Goal: Task Accomplishment & Management: Manage account settings

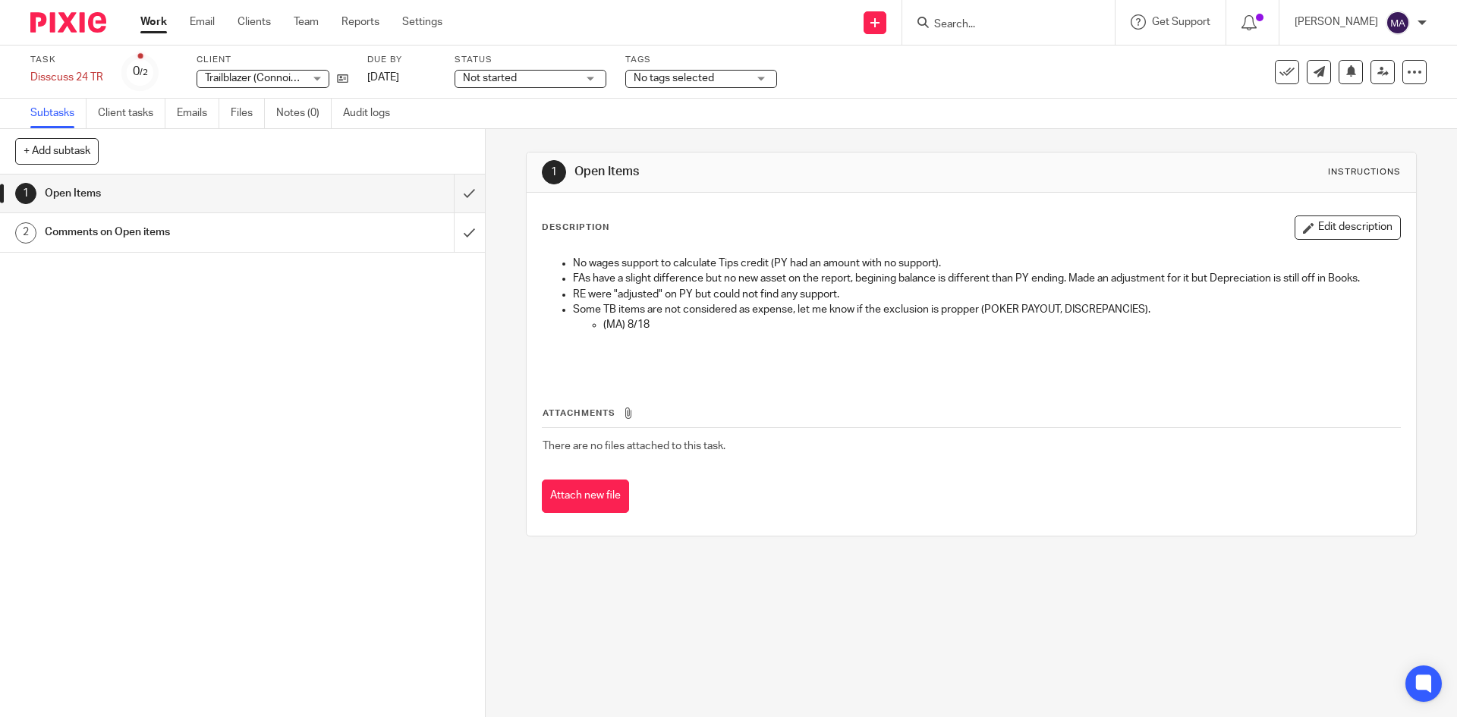
click at [363, 236] on div "Comments on Open items" at bounding box center [242, 232] width 394 height 23
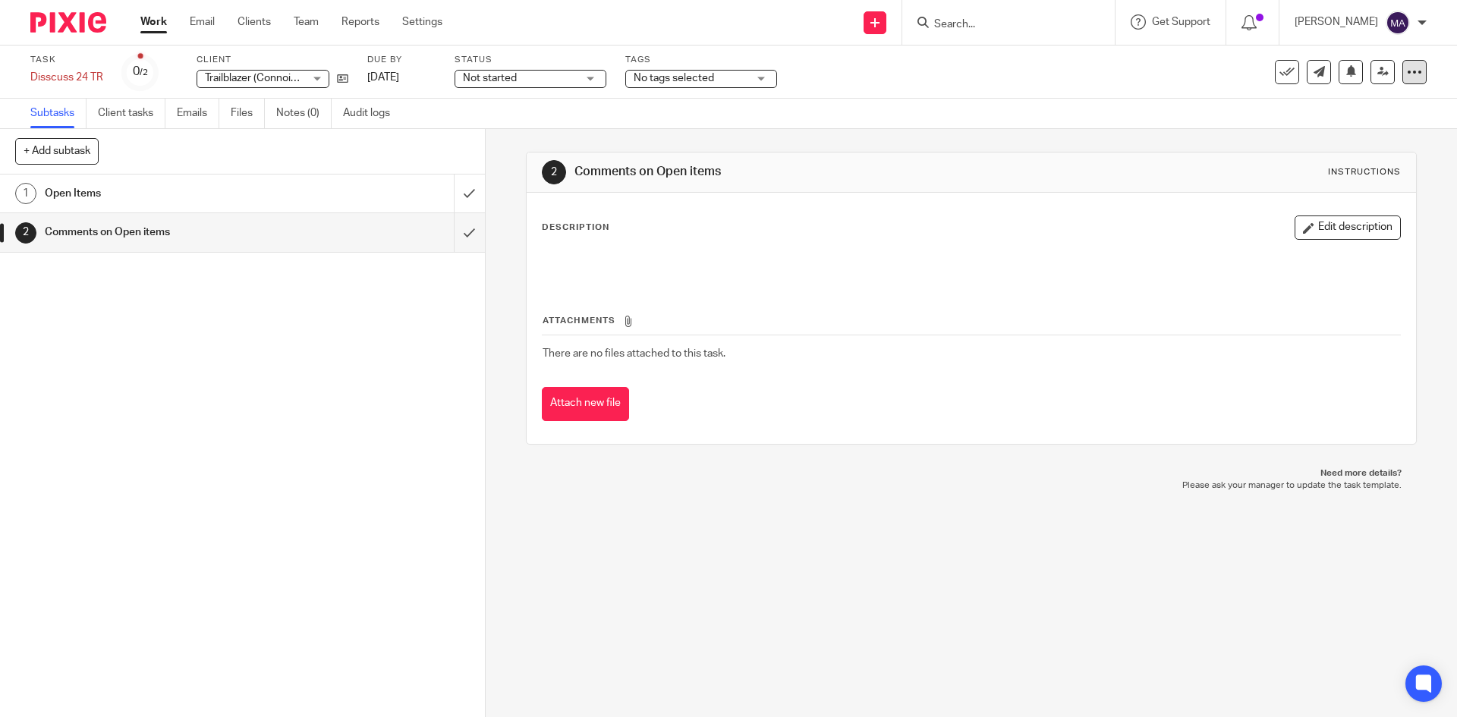
drag, startPoint x: 411, startPoint y: 242, endPoint x: 1401, endPoint y: 76, distance: 1004.0
click at [1407, 76] on icon at bounding box center [1414, 71] width 15 height 15
click at [1137, 275] on div at bounding box center [971, 265] width 872 height 34
click at [1342, 172] on div "Instructions" at bounding box center [1364, 172] width 73 height 12
click at [1338, 225] on button "Edit description" at bounding box center [1347, 227] width 106 height 24
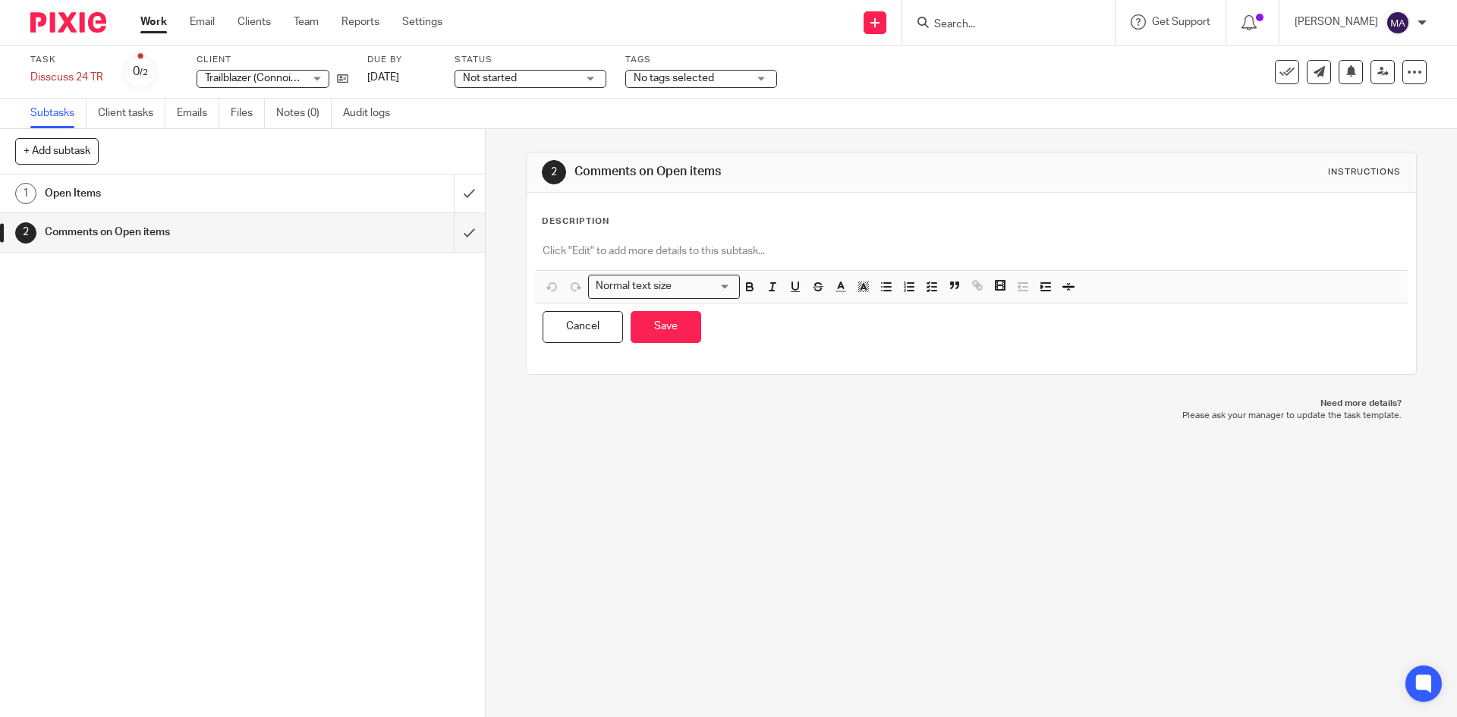
click at [593, 451] on div "2 Comments on Open items Instructions Description Normal text size Loading... R…" at bounding box center [971, 423] width 971 height 588
click at [20, 234] on div "2" at bounding box center [25, 232] width 21 height 21
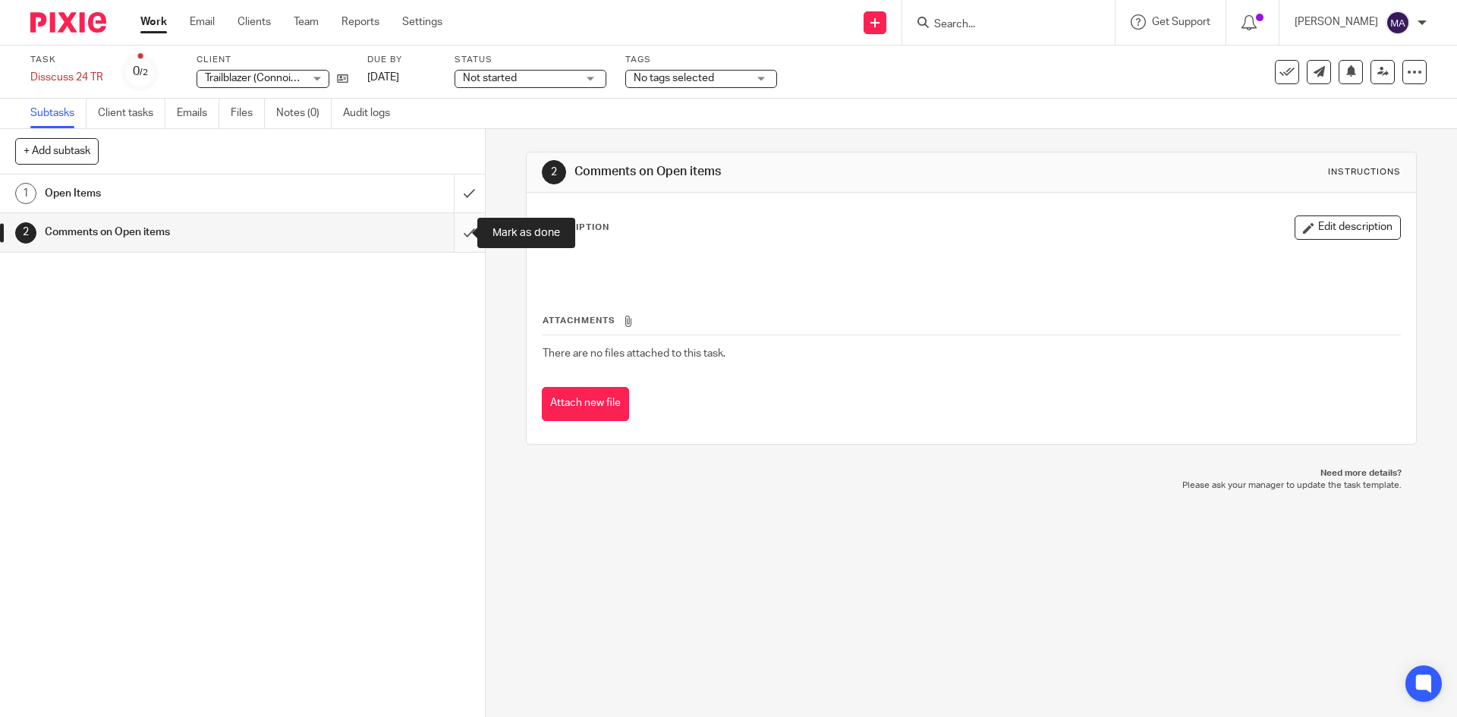
drag, startPoint x: 52, startPoint y: 114, endPoint x: 449, endPoint y: 234, distance: 414.5
drag, startPoint x: 449, startPoint y: 234, endPoint x: 897, endPoint y: 228, distance: 447.7
click at [897, 228] on div "Description Edit description" at bounding box center [971, 227] width 858 height 24
click at [153, 19] on link "Work" at bounding box center [153, 21] width 27 height 15
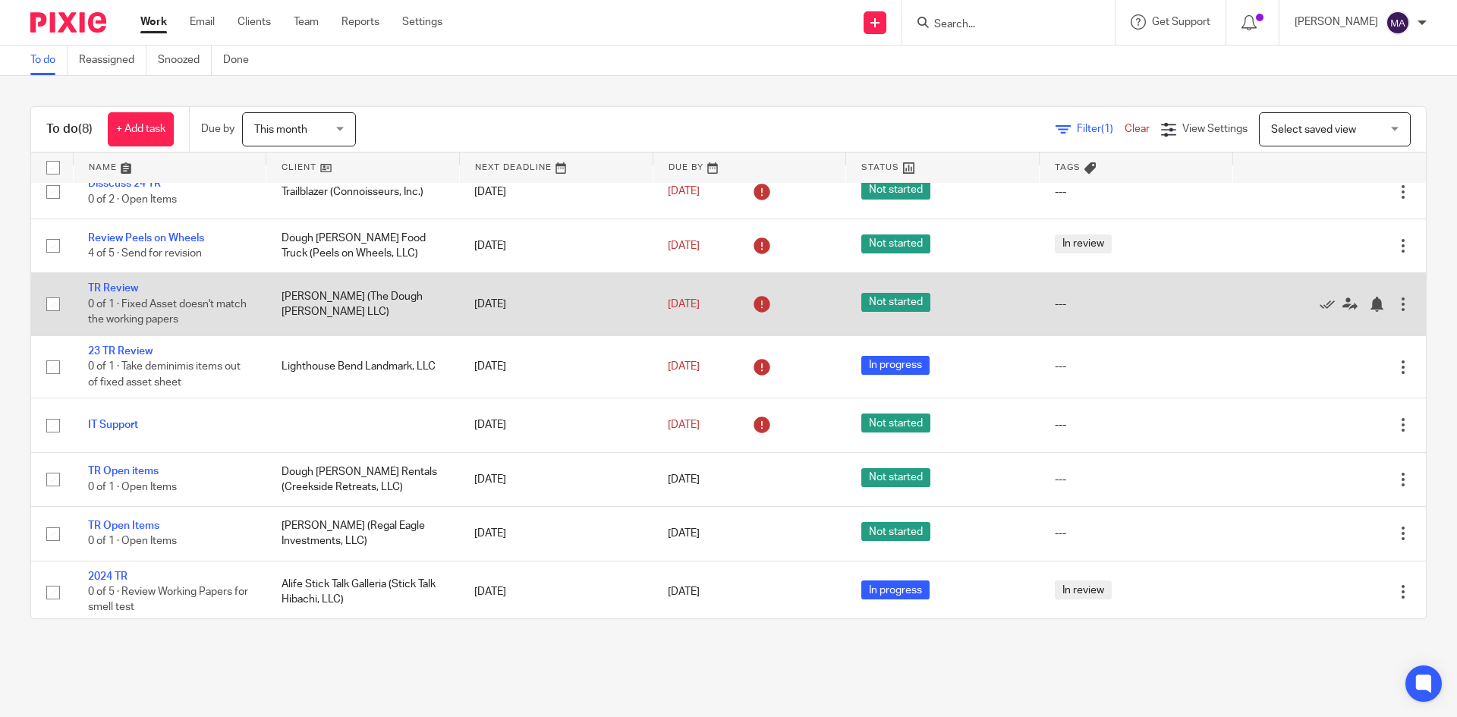
scroll to position [23, 0]
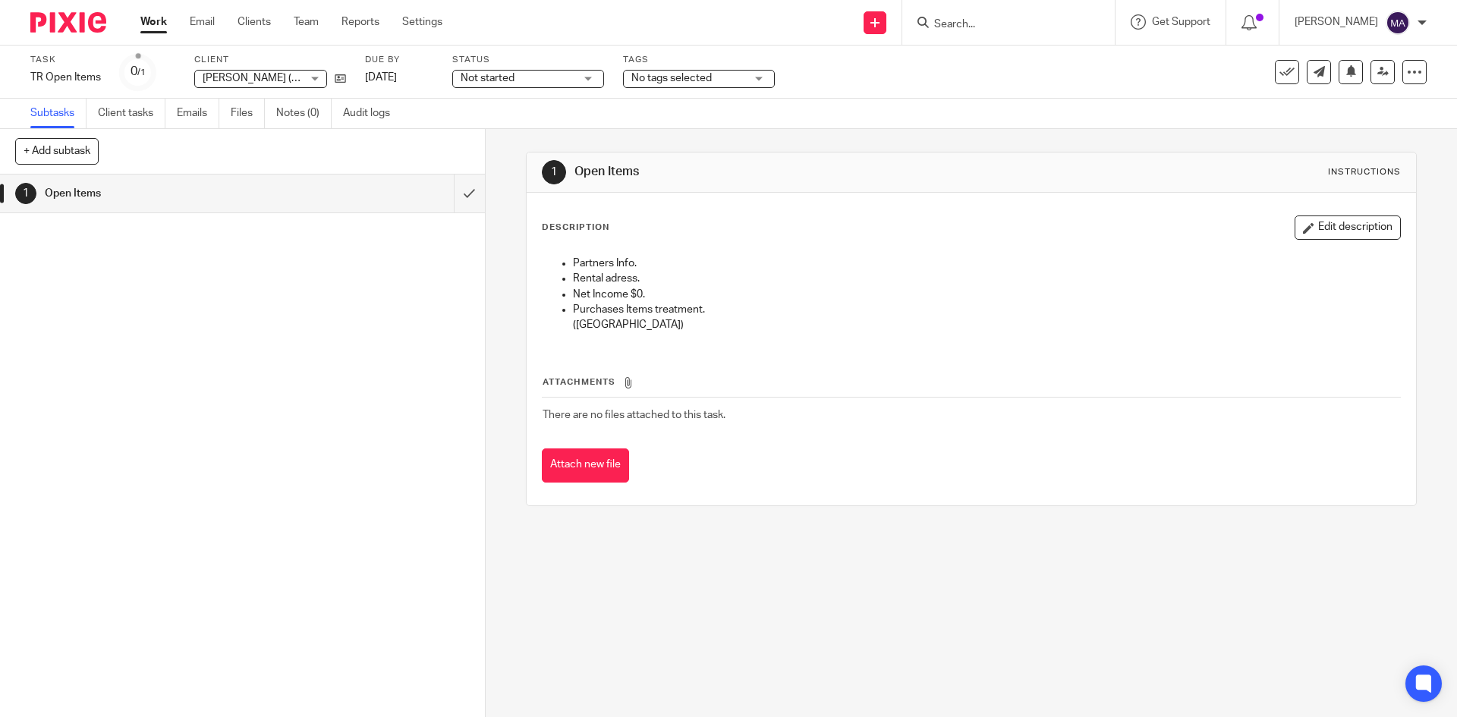
click at [669, 308] on p "Purchases Items treatment." at bounding box center [986, 309] width 826 height 15
click at [1322, 228] on button "Edit description" at bounding box center [1347, 227] width 106 height 24
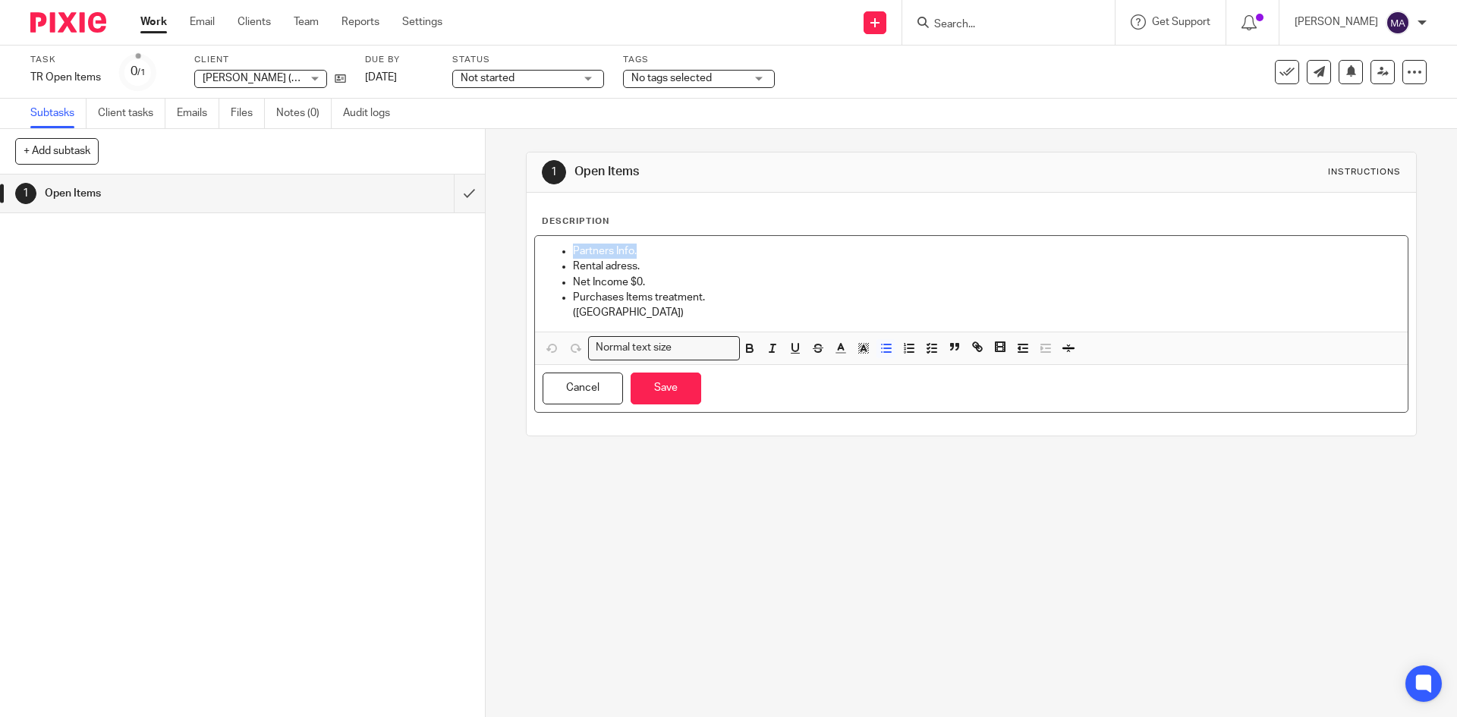
drag, startPoint x: 637, startPoint y: 254, endPoint x: 568, endPoint y: 253, distance: 69.0
click at [573, 253] on p "Partners Info." at bounding box center [986, 251] width 826 height 15
click at [626, 270] on p "Rental adress." at bounding box center [986, 266] width 826 height 15
click at [653, 255] on p "Partners Info." at bounding box center [986, 251] width 826 height 15
drag, startPoint x: 637, startPoint y: 253, endPoint x: 567, endPoint y: 252, distance: 70.6
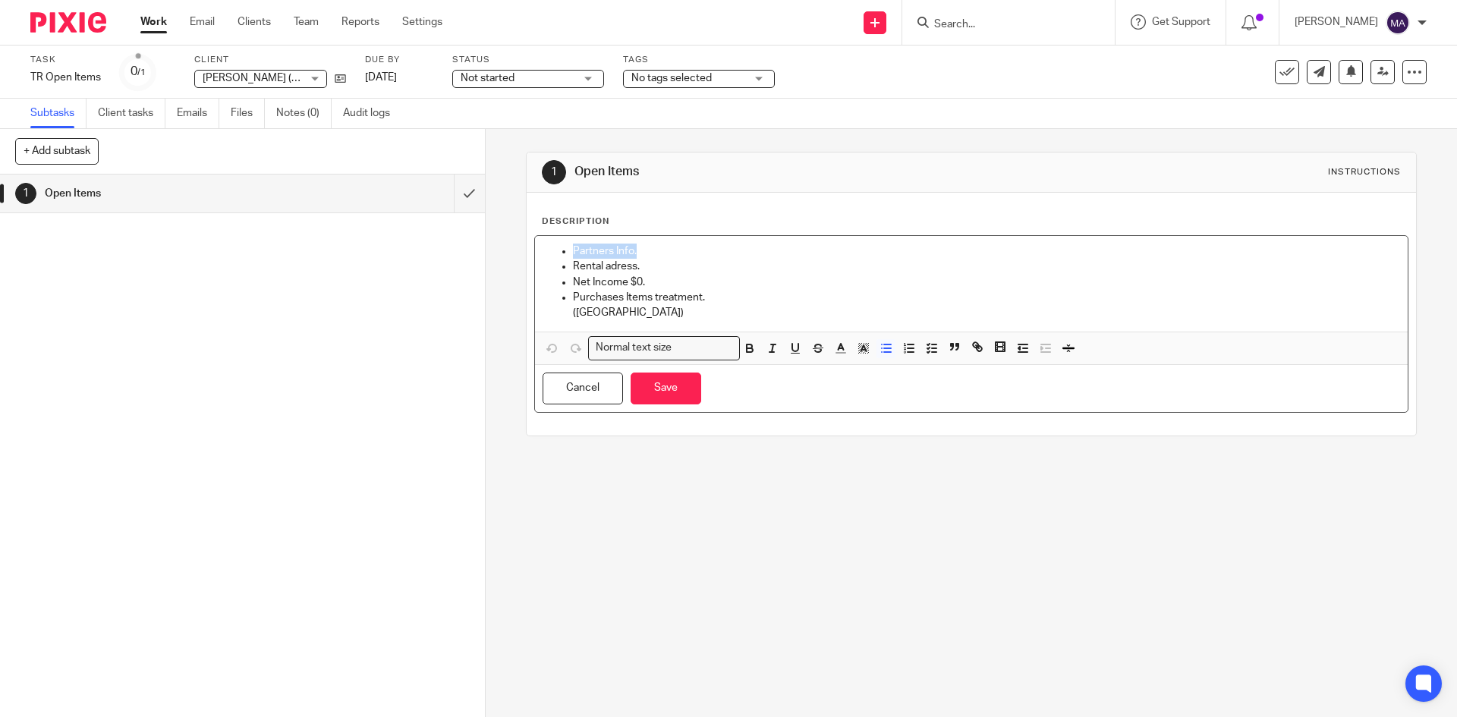
click at [567, 252] on ul "Partners Info. Rental adress. Net Income $0. Purchases Items treatment. (MA)" at bounding box center [970, 282] width 857 height 77
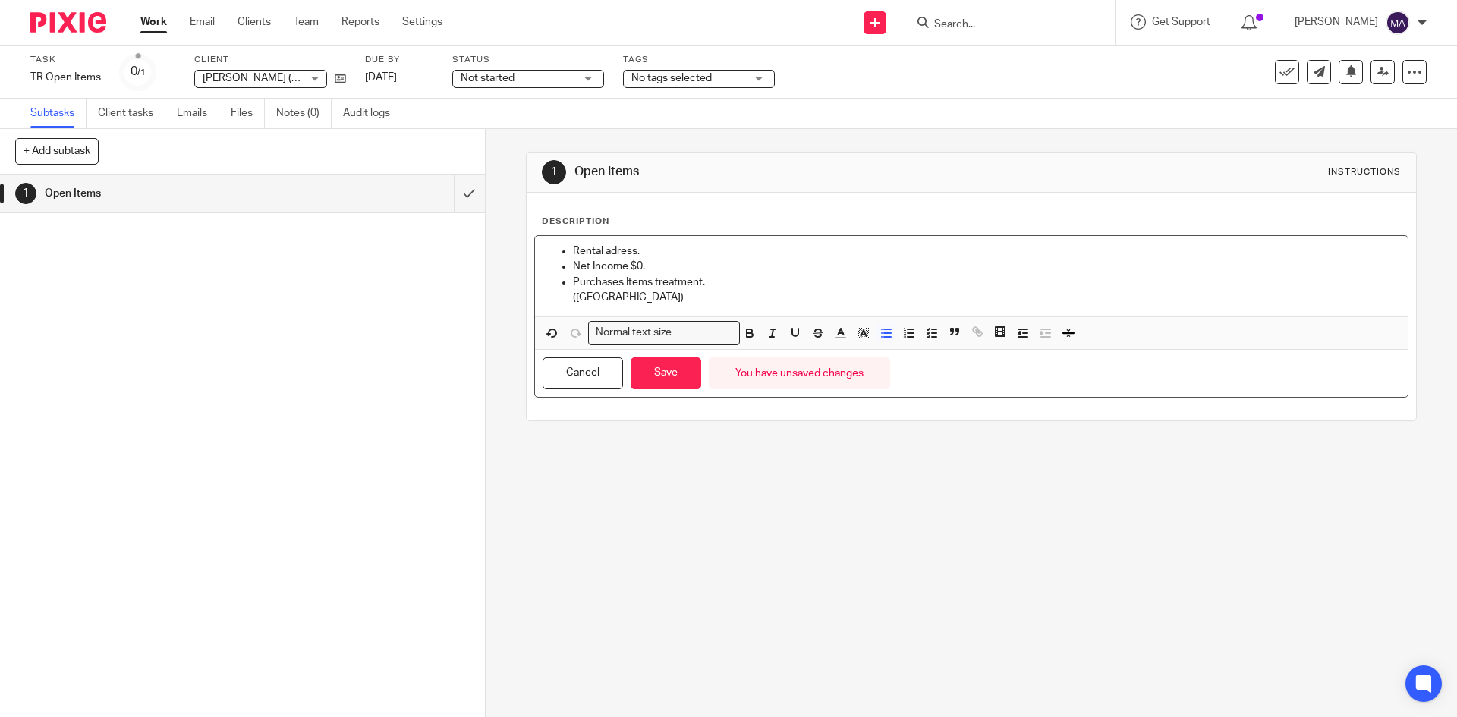
click at [658, 249] on p "Rental adress." at bounding box center [986, 251] width 826 height 15
drag, startPoint x: 636, startPoint y: 248, endPoint x: 564, endPoint y: 253, distance: 71.5
click at [564, 253] on ul "Rental adress. It seems there are 2 rentals shown on "Rental Ledger". Docs on w…" at bounding box center [970, 274] width 857 height 61
click at [750, 329] on icon "button" at bounding box center [750, 333] width 14 height 14
click at [653, 263] on p "Net Income $0." at bounding box center [986, 266] width 826 height 15
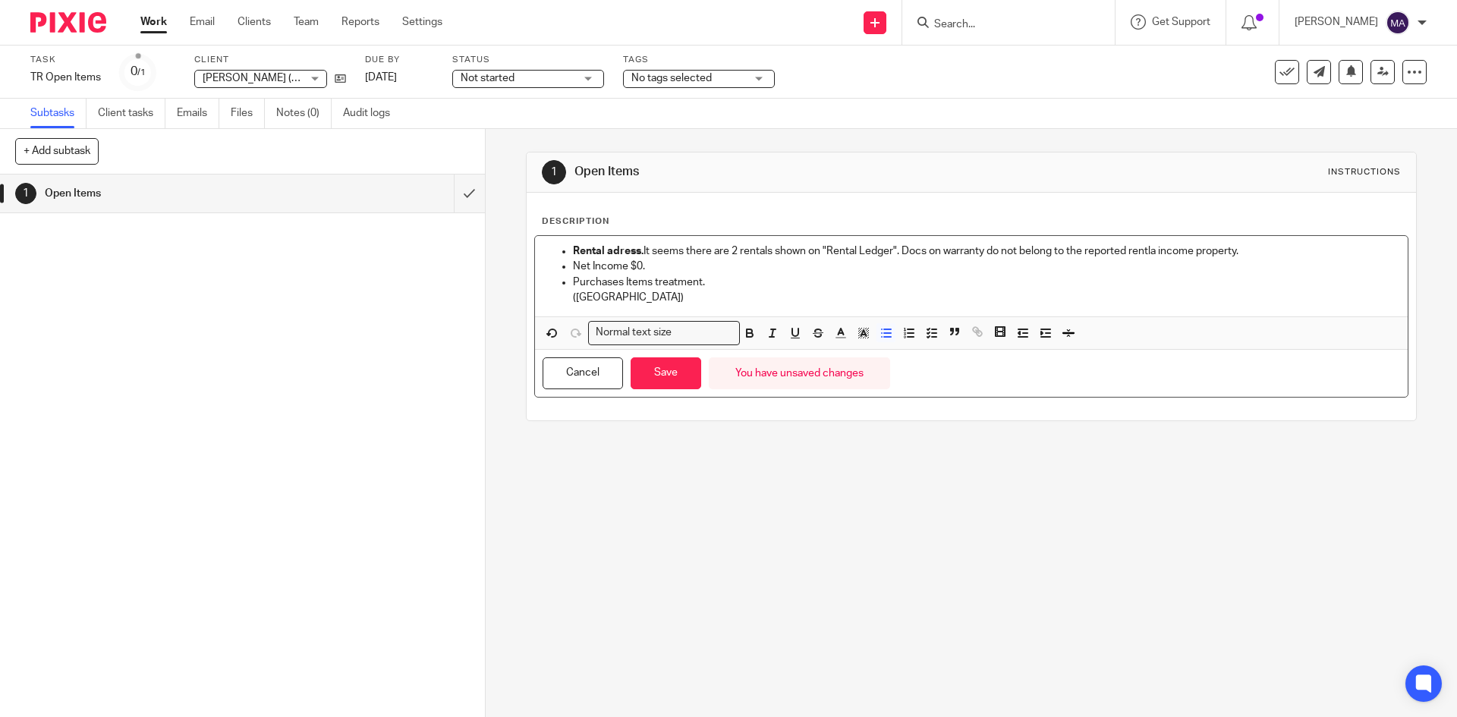
click at [718, 281] on p "Purchases Items treatment." at bounding box center [986, 282] width 826 height 15
click at [681, 263] on p "Net Income $0." at bounding box center [986, 266] width 826 height 15
click at [690, 268] on p "Net Income $0. Expenses as" at bounding box center [986, 266] width 826 height 15
drag, startPoint x: 641, startPoint y: 263, endPoint x: 929, endPoint y: 268, distance: 287.6
click at [929, 268] on p "Net Income $0. Expenses considered Liabilities according to RH indications." at bounding box center [986, 266] width 826 height 15
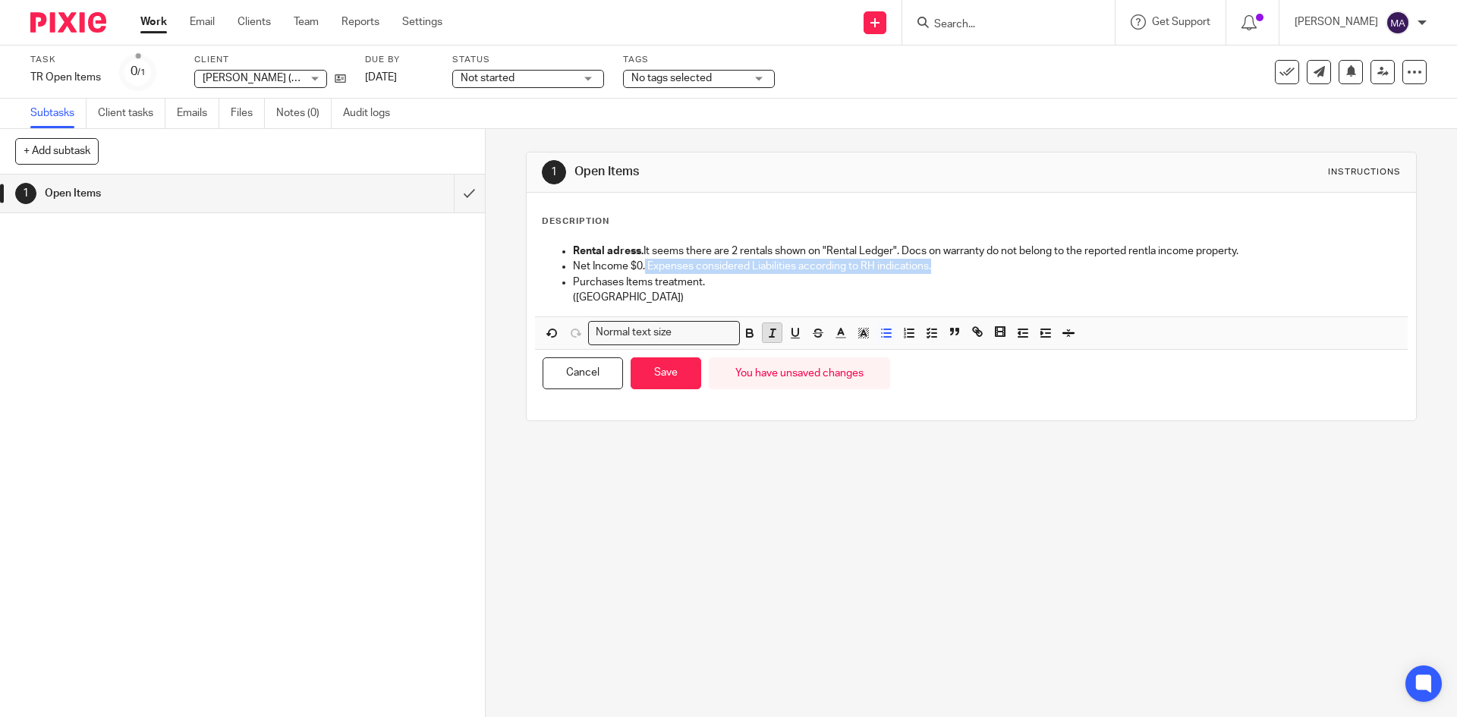
click at [766, 328] on icon "button" at bounding box center [773, 333] width 14 height 14
drag, startPoint x: 901, startPoint y: 249, endPoint x: 1257, endPoint y: 247, distance: 355.8
click at [1257, 247] on p "Rental adress. It seems there are 2 rentals shown on "Rental Ledger". Docs on w…" at bounding box center [986, 251] width 826 height 15
click at [775, 333] on button "button" at bounding box center [772, 332] width 19 height 19
click at [753, 291] on p "(MA)" at bounding box center [986, 297] width 826 height 15
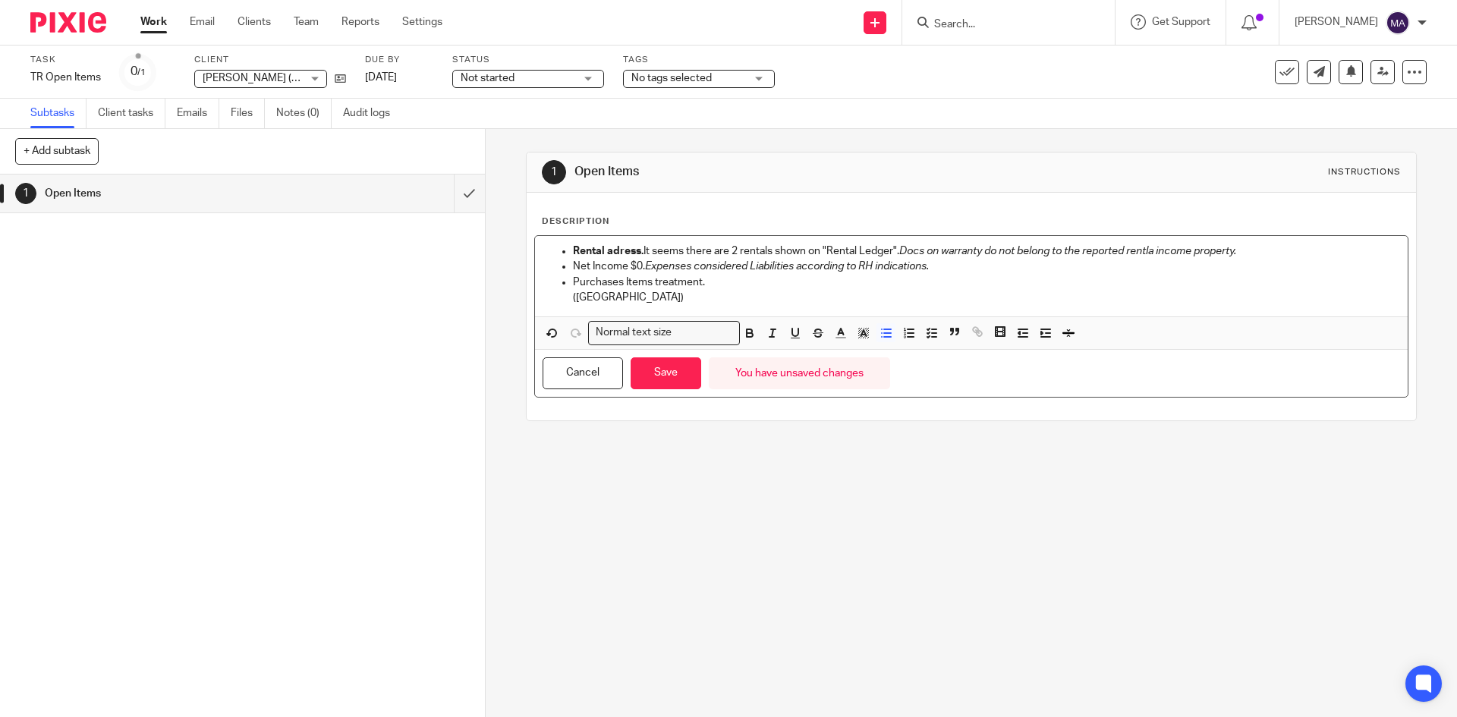
click at [746, 281] on p "Purchases Items treatment." at bounding box center [986, 282] width 826 height 15
click at [945, 267] on p "Net Income $0. Expenses considered Liabilities according to RH indications." at bounding box center [986, 266] width 826 height 15
click at [740, 285] on p "Purchases Items treatment." at bounding box center [986, 282] width 826 height 15
drag, startPoint x: 696, startPoint y: 283, endPoint x: 570, endPoint y: 278, distance: 126.1
click at [573, 278] on p "Purchases Items treatment." at bounding box center [986, 282] width 826 height 15
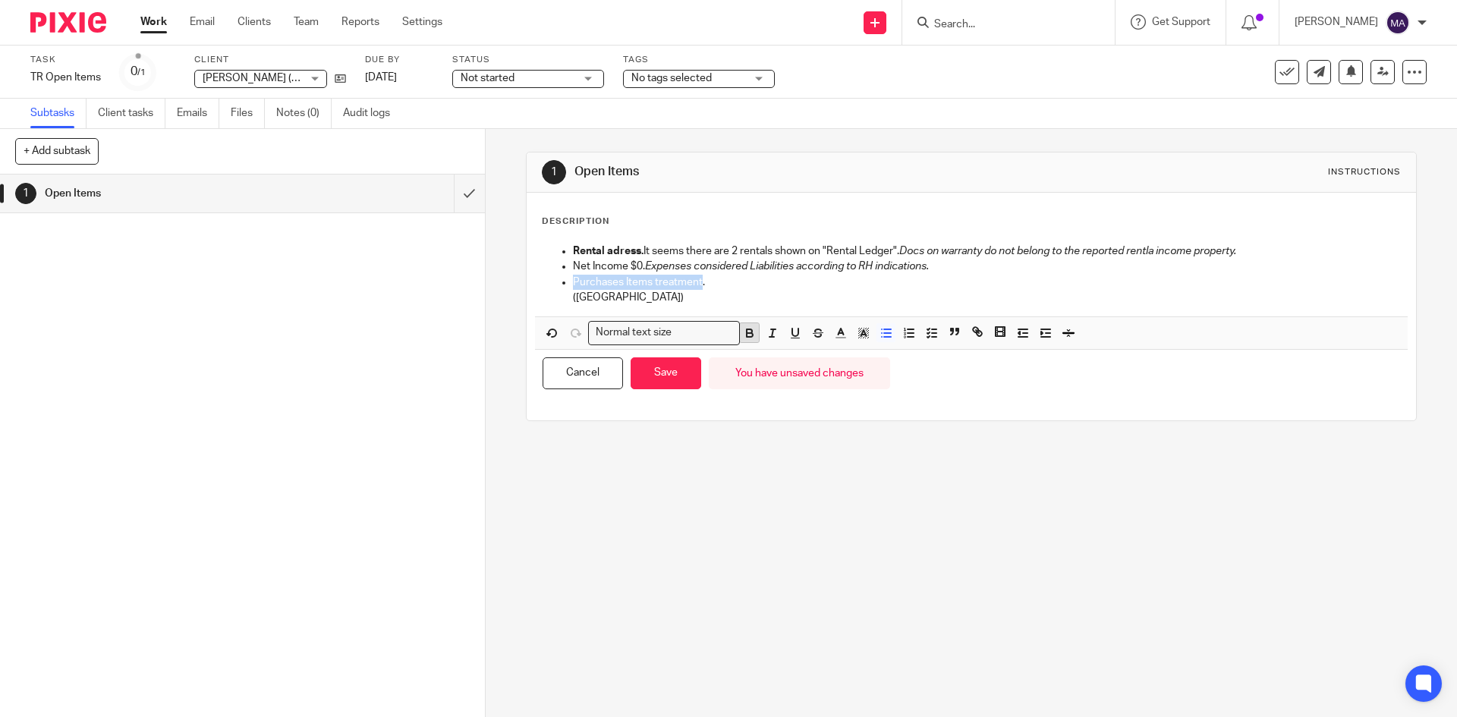
click at [750, 333] on icon "button" at bounding box center [750, 333] width 14 height 14
drag, startPoint x: 639, startPoint y: 263, endPoint x: 553, endPoint y: 266, distance: 85.8
click at [553, 266] on ul "Rental adress. It seems there are 2 rentals shown on "Rental Ledger". Docs on w…" at bounding box center [970, 274] width 857 height 61
click at [746, 334] on icon "button" at bounding box center [750, 333] width 14 height 14
click at [772, 280] on p "Purchases Items treatment ." at bounding box center [986, 282] width 826 height 15
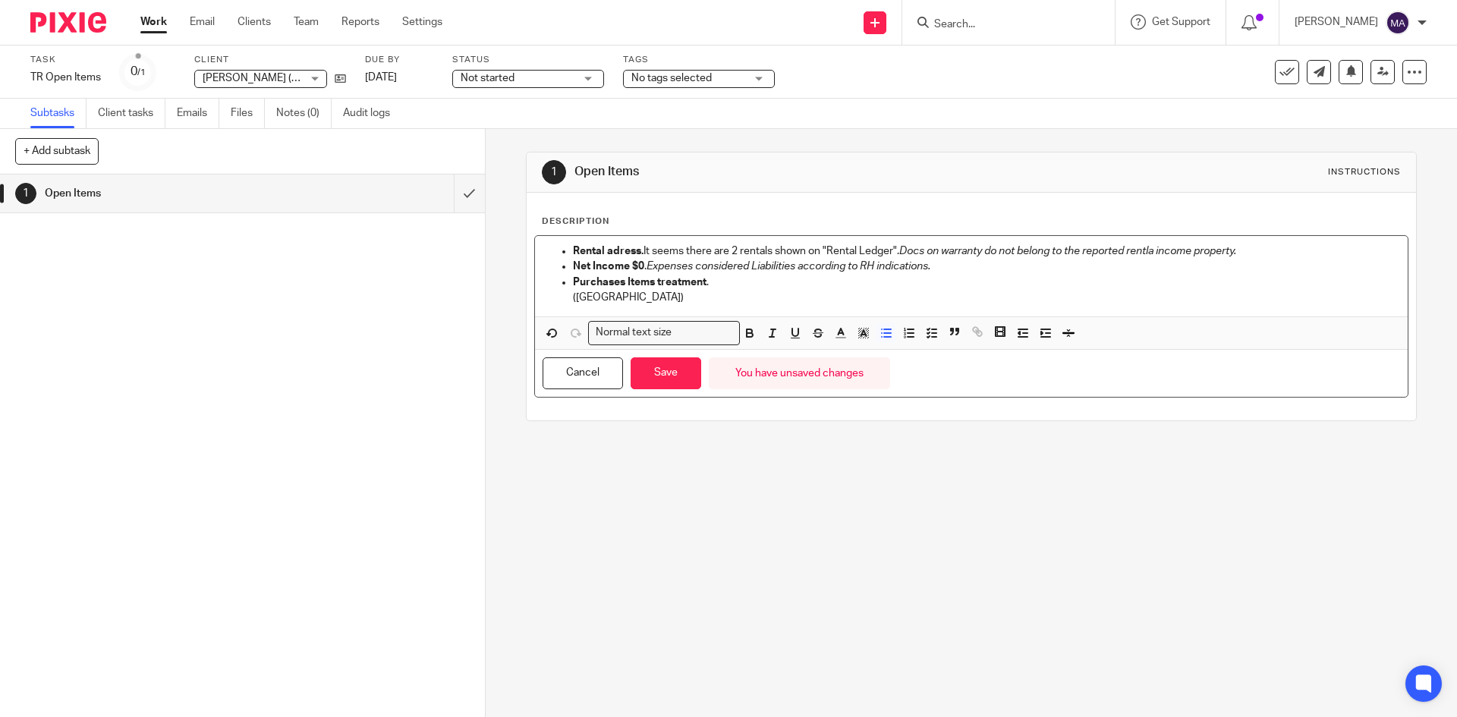
click at [744, 290] on p "(MA)" at bounding box center [986, 297] width 826 height 15
click at [745, 278] on p "Purchases Items treatment ." at bounding box center [986, 282] width 826 height 15
click at [980, 280] on p "Purchases Items treatment . Home Depot purchhasees added aas ""Suppplies" on Ch…" at bounding box center [986, 282] width 826 height 15
click at [890, 279] on p "Purchases Items treatment . Home Depot purchhasees added aas ""Suppplies" on Ch…" at bounding box center [986, 282] width 826 height 15
click at [1015, 278] on p "Purchases Items treatment . Home Depot purchhasees added as "Suppplies" on Cher…" at bounding box center [986, 282] width 826 height 15
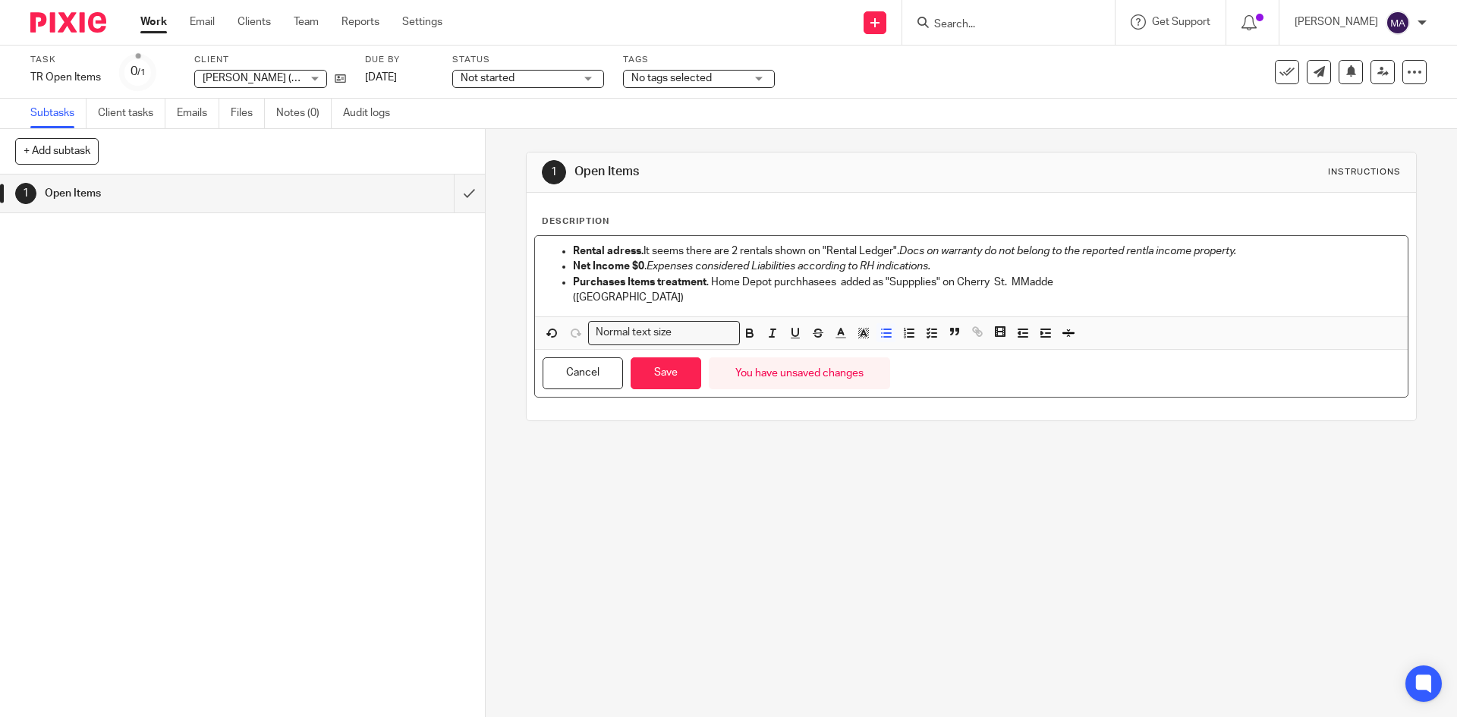
click at [1015, 279] on p "Purchases Items treatment . Home Depot purchhasees added as "Suppplies" on Cher…" at bounding box center [986, 282] width 826 height 15
click at [1046, 283] on p "Purchases Items treatment . Home Depot purchhasees added as "Suppplies" on Cher…" at bounding box center [986, 282] width 826 height 15
click at [1152, 282] on p "Purchases Items treatment . Home Depot purchhasees added as "Suppplies" on Cher…" at bounding box center [986, 282] width 826 height 15
drag, startPoint x: 709, startPoint y: 281, endPoint x: 778, endPoint y: 281, distance: 68.3
click at [778, 281] on p "Purchases Items treatment . Home Depot purchhasees added as "Suppplies" on Cher…" at bounding box center [986, 282] width 826 height 15
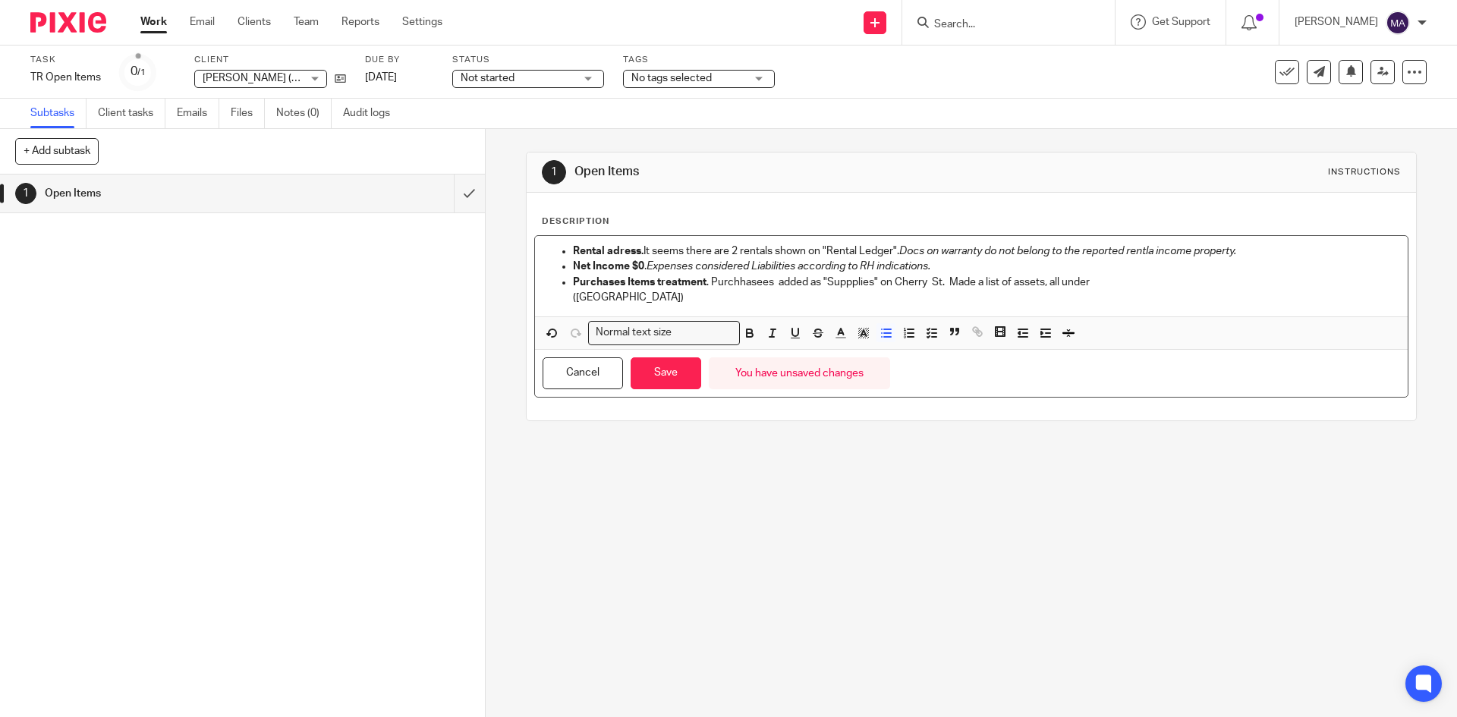
click at [740, 281] on p "Purchases Items treatment . Purchhasees added as "Suppplies" on Cherry St. Made…" at bounding box center [986, 282] width 826 height 15
click at [868, 284] on p "Purchases Items treatment . Purchases added as "Suppplies" on Cherry St. Made a…" at bounding box center [986, 282] width 826 height 15
click at [876, 282] on p "Purchases Items treatment . Purchases added as "Suppplies" aND "Equipment" on C…" at bounding box center [986, 282] width 826 height 15
drag, startPoint x: 1018, startPoint y: 281, endPoint x: 1169, endPoint y: 282, distance: 151.0
click at [1169, 282] on p "Purchases Items treatment . Purchases added as "Suppplies" and "Equipment" on C…" at bounding box center [986, 282] width 826 height 15
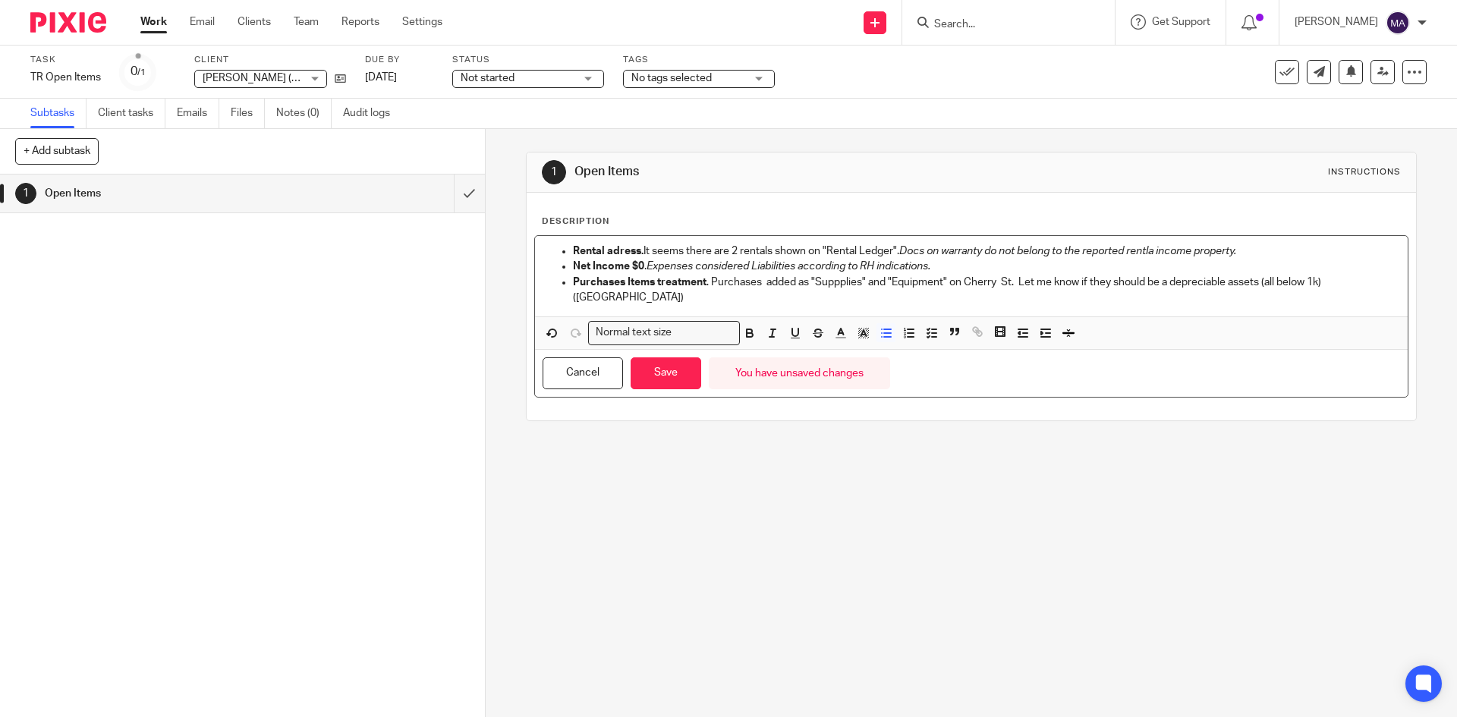
click at [1344, 279] on p "Purchases Items treatment . Purchases added as "Suppplies" and "Equipment" on C…" at bounding box center [986, 282] width 826 height 15
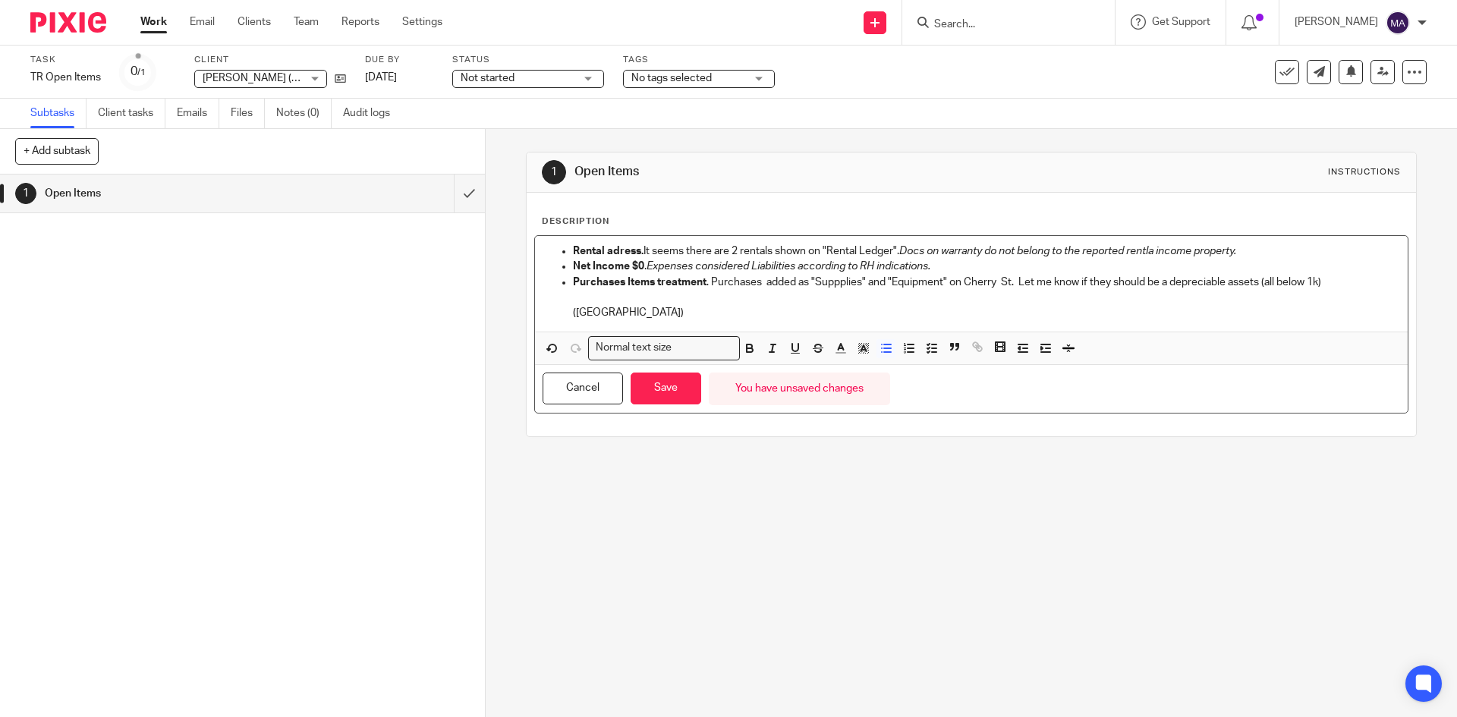
click at [800, 312] on p "(MA)" at bounding box center [986, 312] width 826 height 15
click at [663, 389] on button "Save" at bounding box center [665, 389] width 71 height 33
click at [652, 394] on button "Save" at bounding box center [665, 389] width 71 height 33
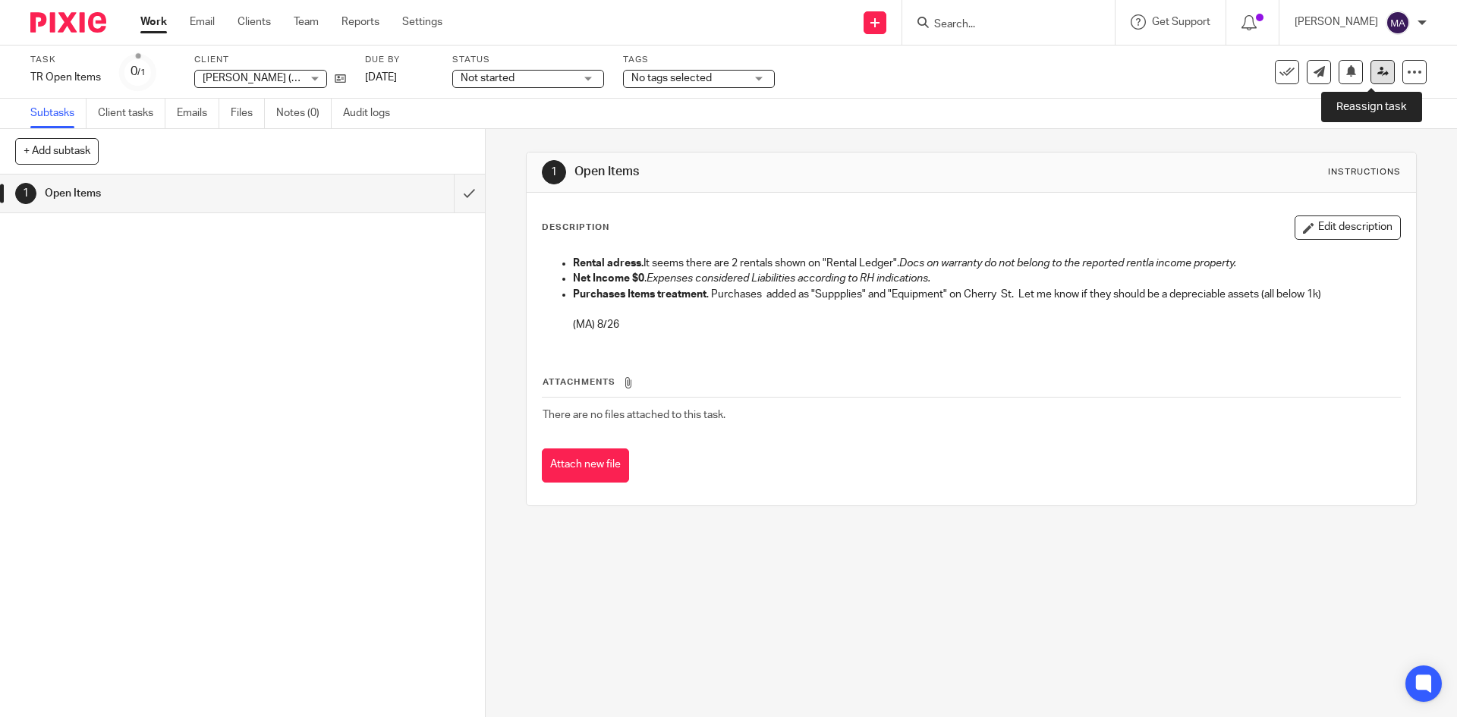
click at [1377, 77] on icon at bounding box center [1382, 71] width 11 height 11
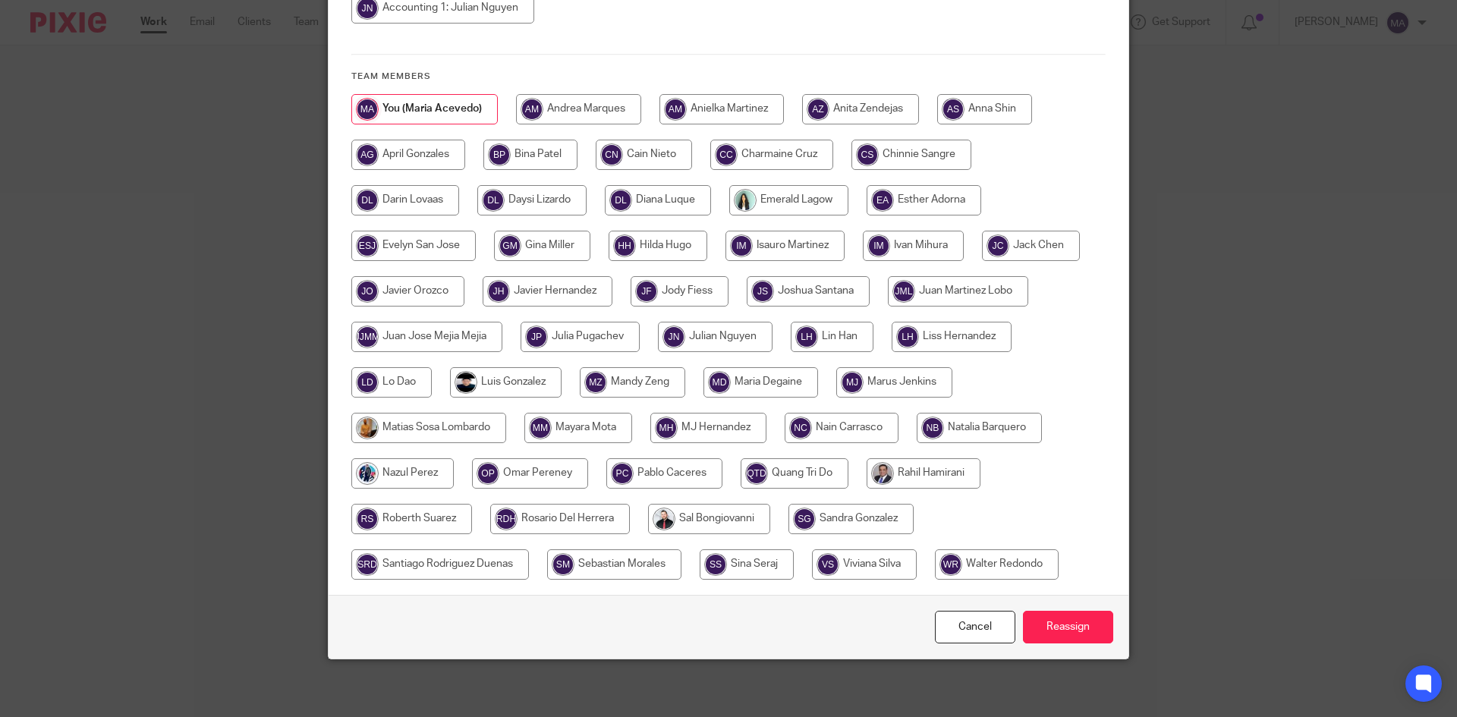
scroll to position [285, 0]
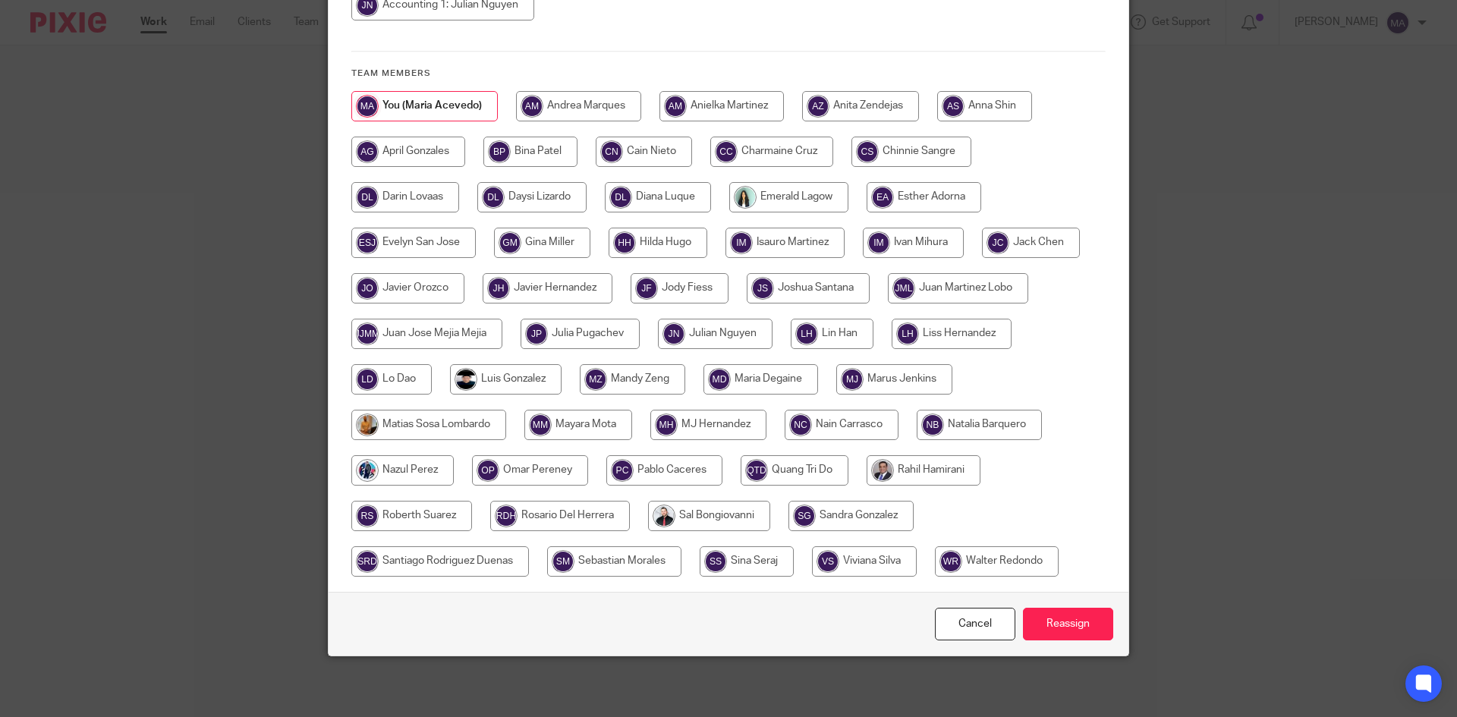
click at [911, 474] on input "radio" at bounding box center [923, 470] width 114 height 30
radio input "true"
click at [1087, 618] on input "Reassign" at bounding box center [1068, 624] width 90 height 33
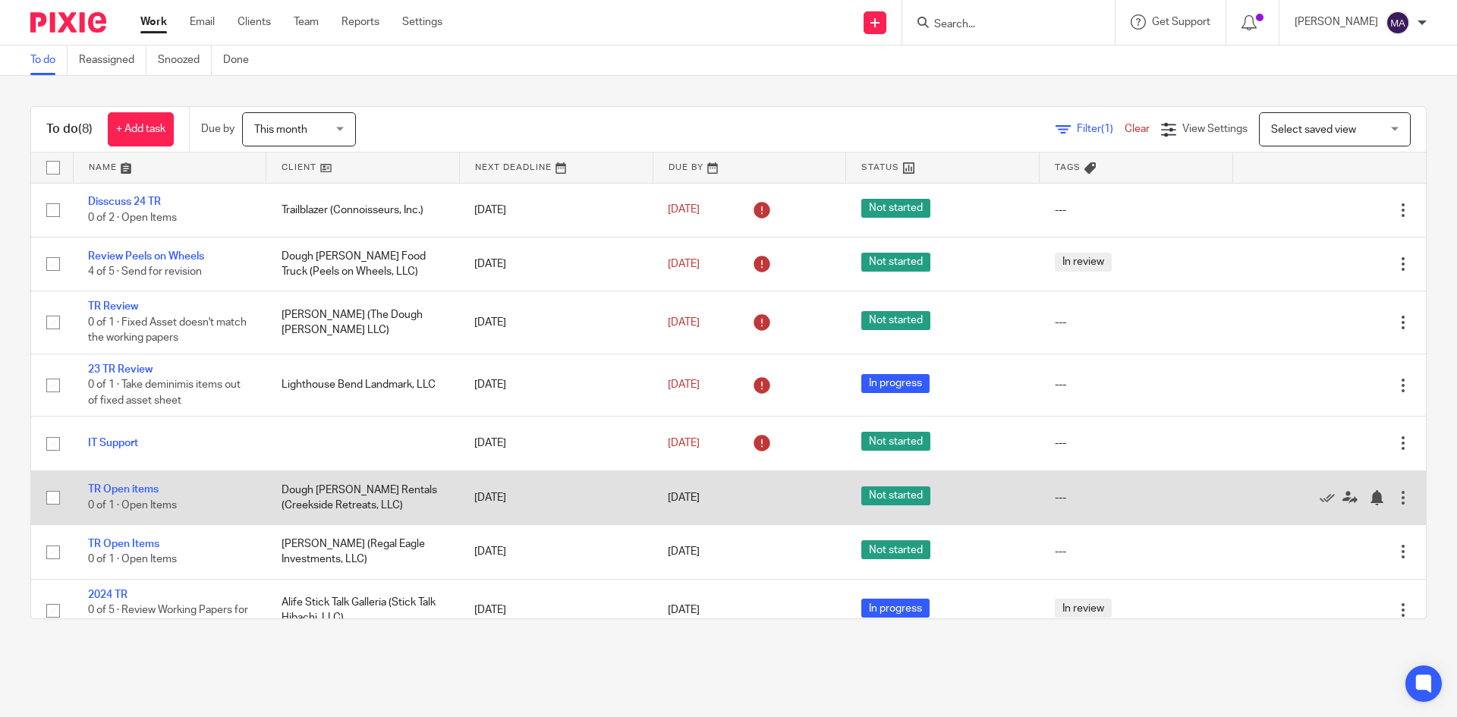
scroll to position [23, 0]
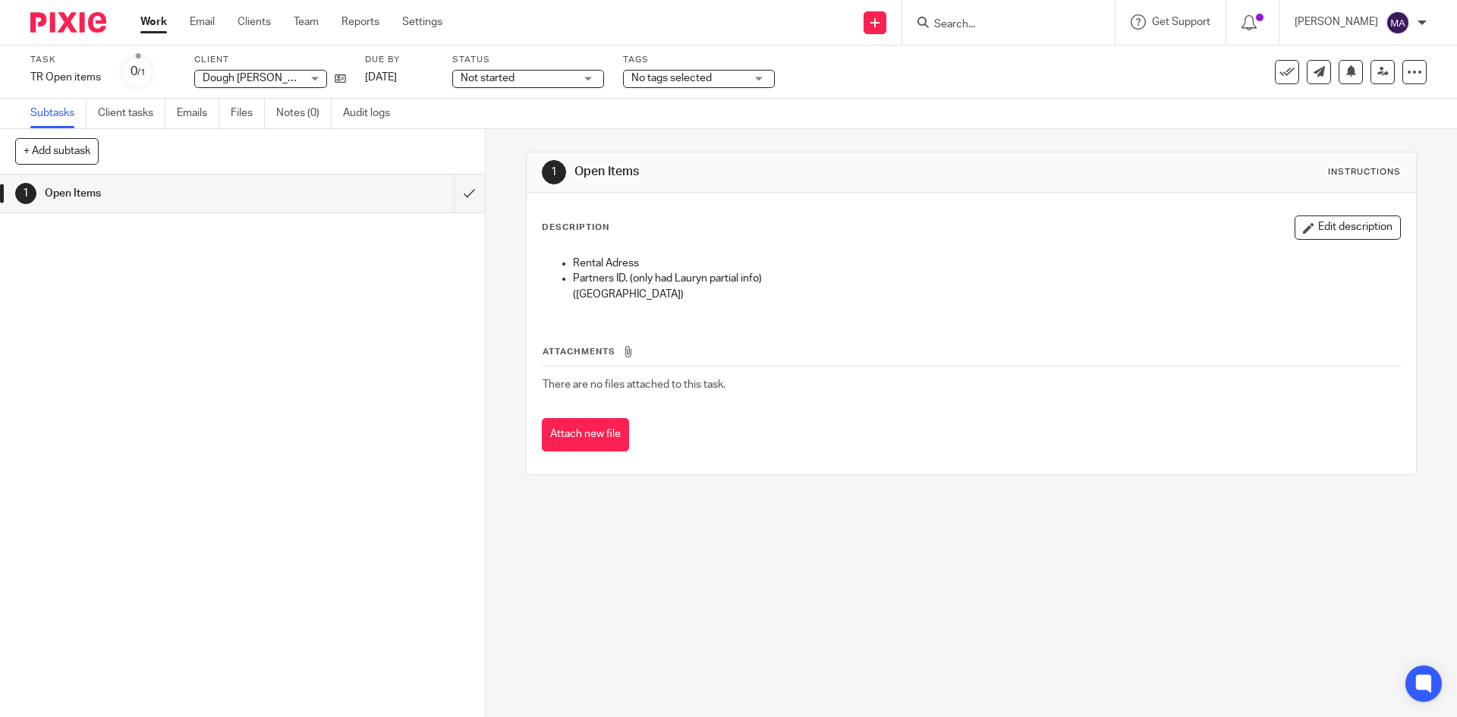
click at [688, 271] on p "Partners ID. (only had Lauryn partial info)" at bounding box center [986, 278] width 826 height 15
click at [1318, 224] on button "Edit description" at bounding box center [1347, 227] width 106 height 24
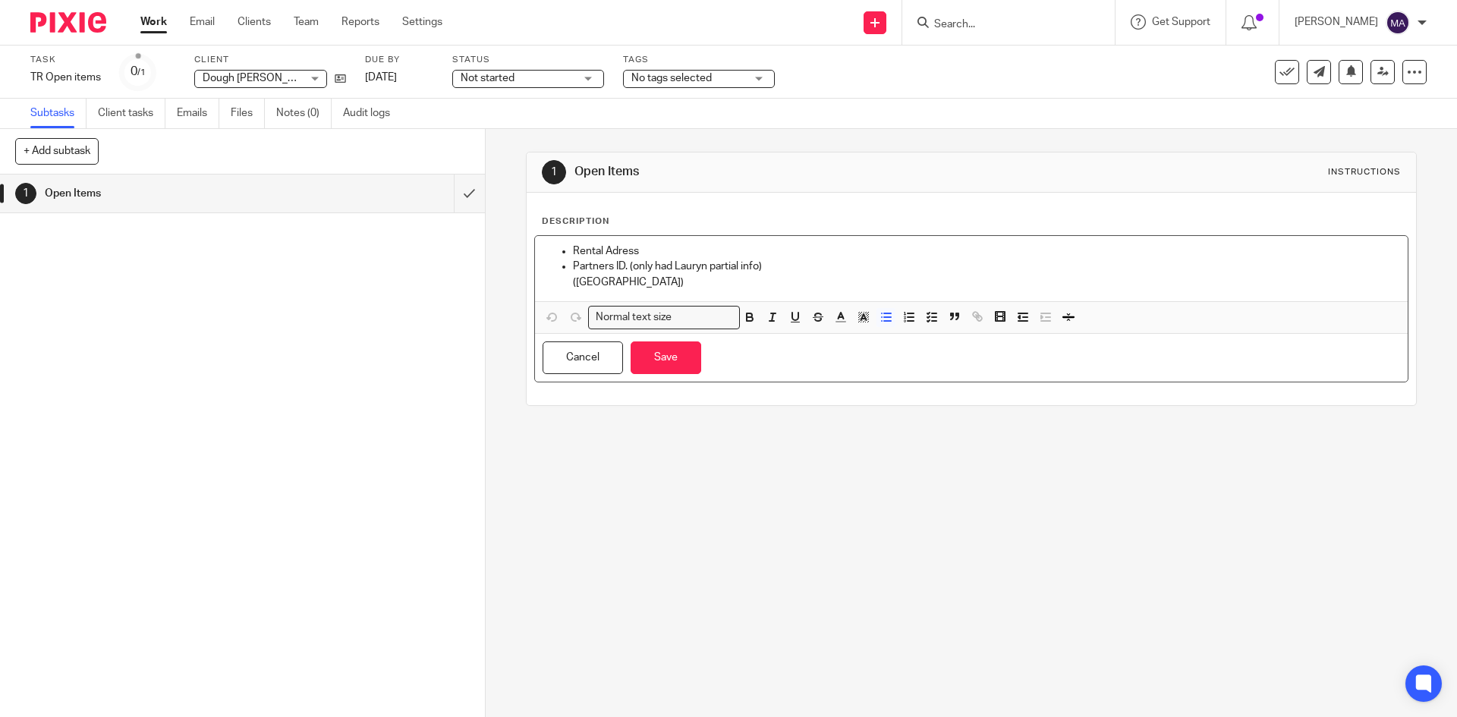
click at [671, 246] on p "Rental Adress" at bounding box center [986, 251] width 826 height 15
drag, startPoint x: 771, startPoint y: 264, endPoint x: 552, endPoint y: 266, distance: 218.5
click at [552, 266] on ul "Rental Adress. No reference docs. Partners ID. (only had Lauryn partial info) (…" at bounding box center [970, 267] width 857 height 46
click at [627, 283] on p "(MA)" at bounding box center [986, 282] width 826 height 15
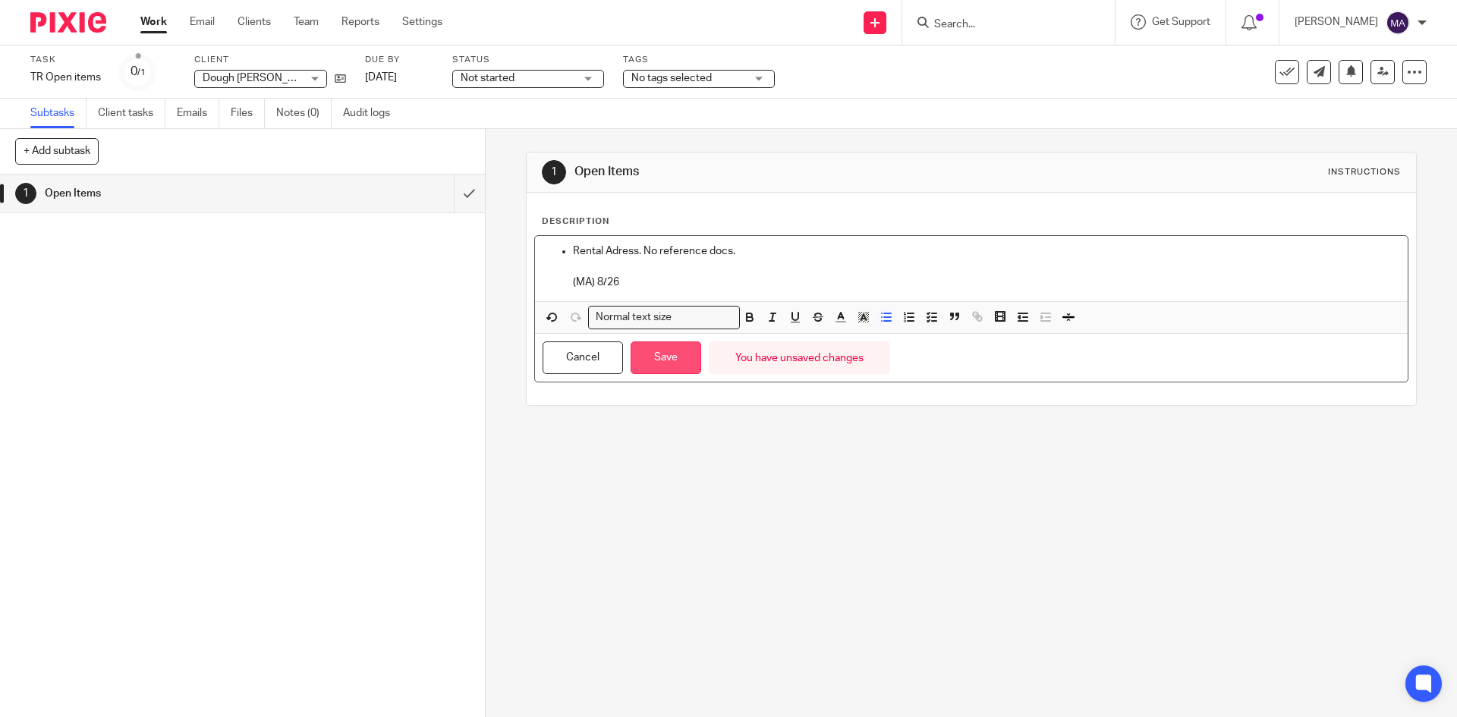
click at [673, 362] on button "Save" at bounding box center [665, 357] width 71 height 33
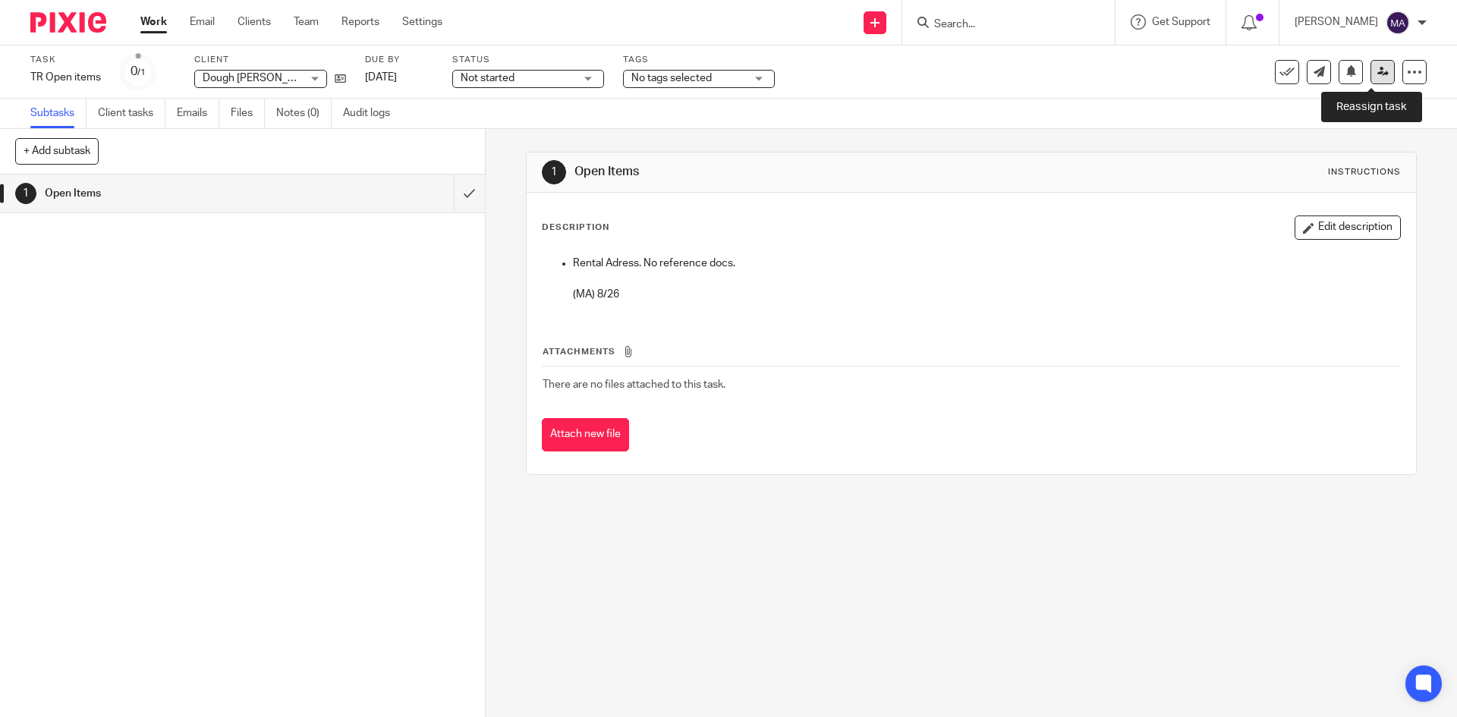
click at [1377, 73] on icon at bounding box center [1382, 71] width 11 height 11
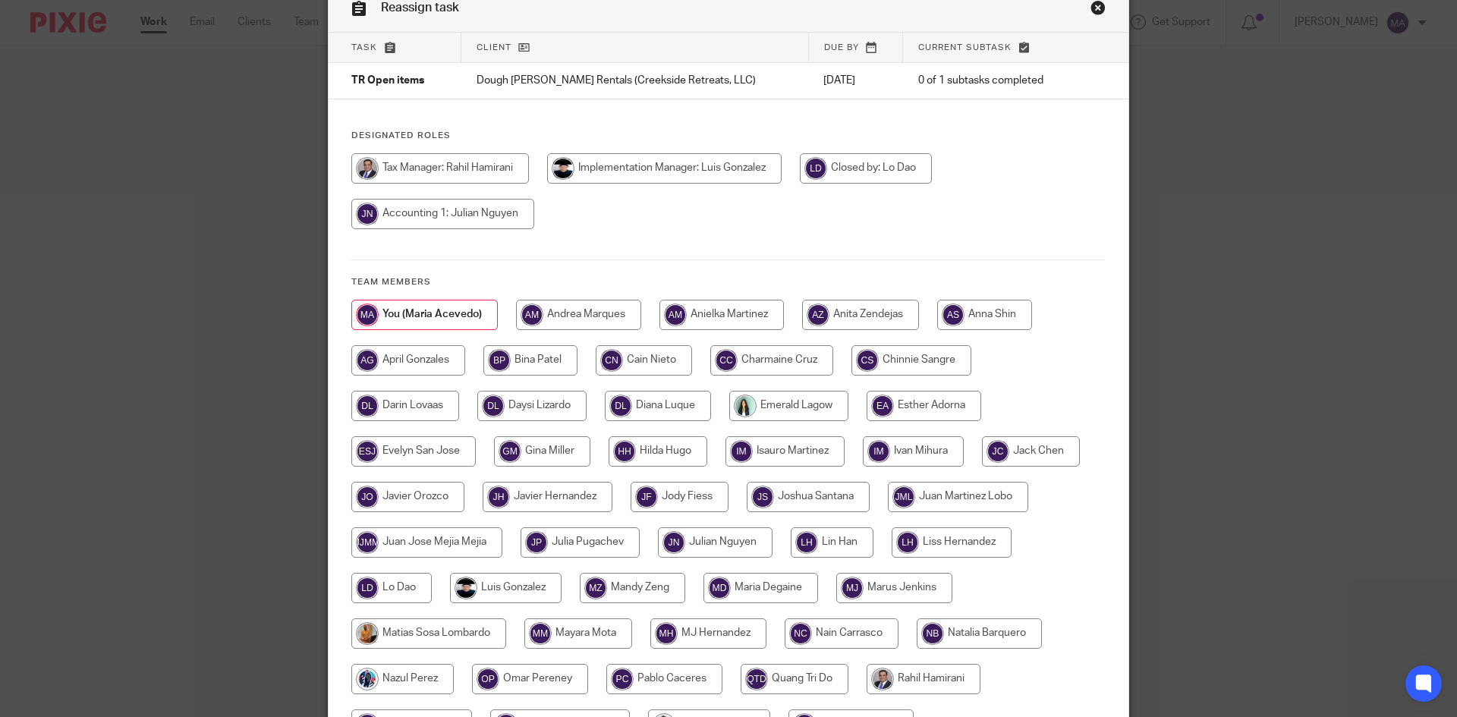
scroll to position [152, 0]
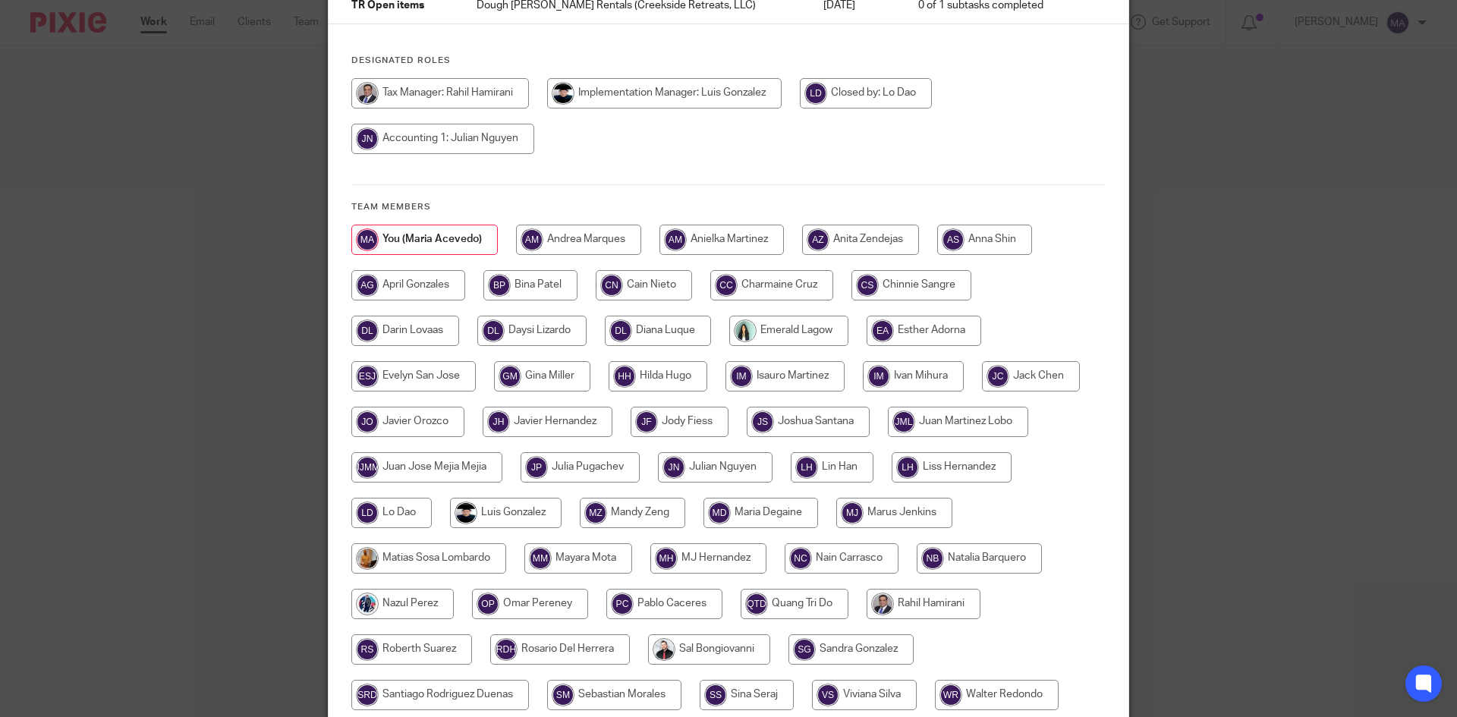
click at [895, 613] on input "radio" at bounding box center [923, 604] width 114 height 30
radio input "true"
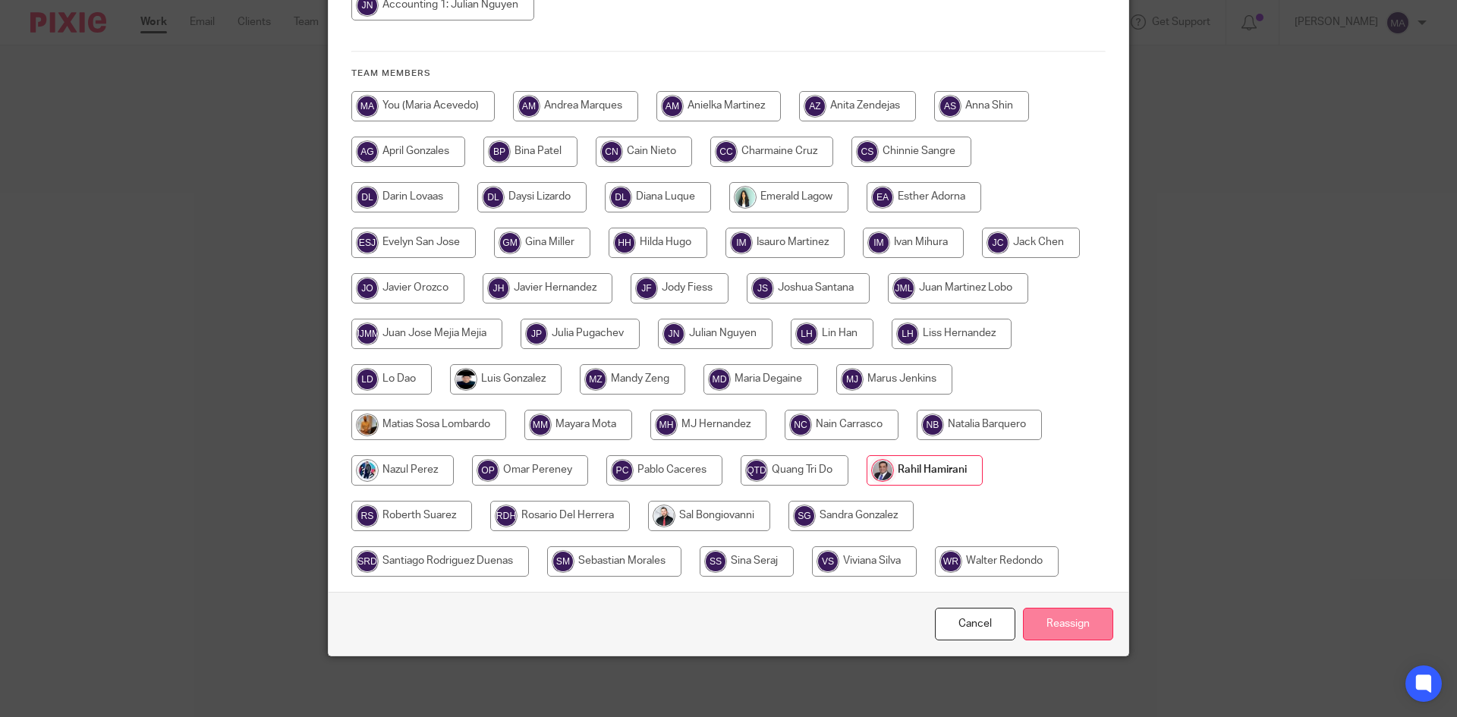
click at [1045, 621] on input "Reassign" at bounding box center [1068, 624] width 90 height 33
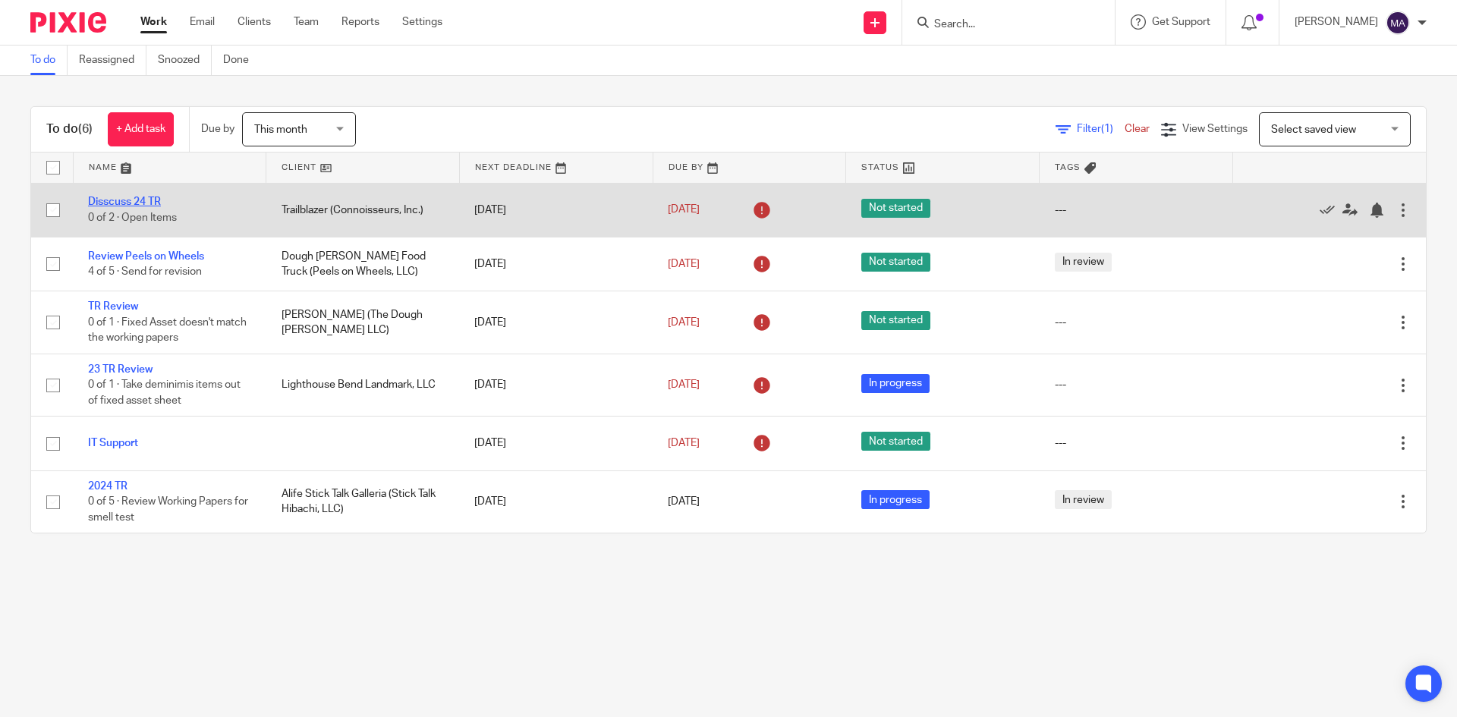
click at [138, 200] on link "Disscuss 24 TR" at bounding box center [124, 202] width 73 height 11
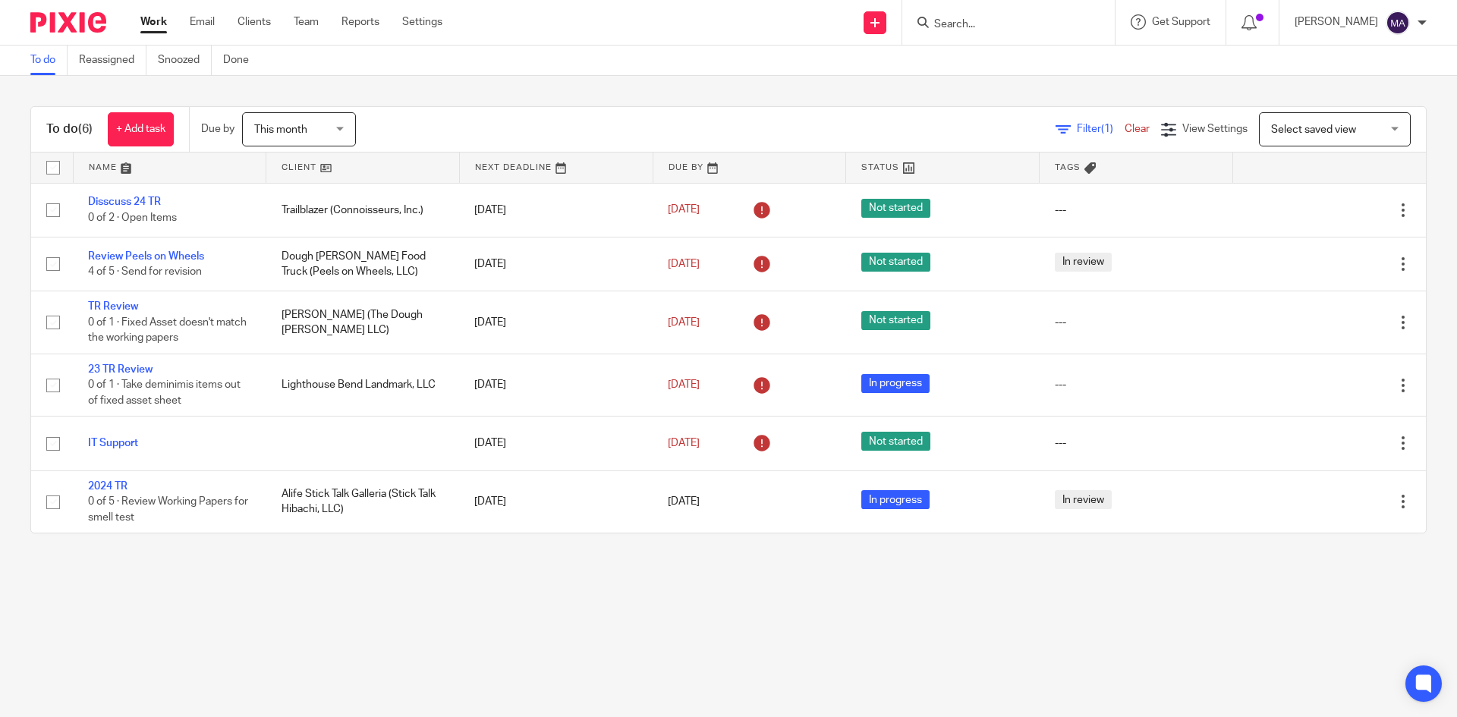
drag, startPoint x: 116, startPoint y: 202, endPoint x: 563, endPoint y: 675, distance: 651.0
click at [563, 675] on main "To do Reassigned Snoozed Done To do (6) + Add task Due by This month This month…" at bounding box center [728, 358] width 1457 height 717
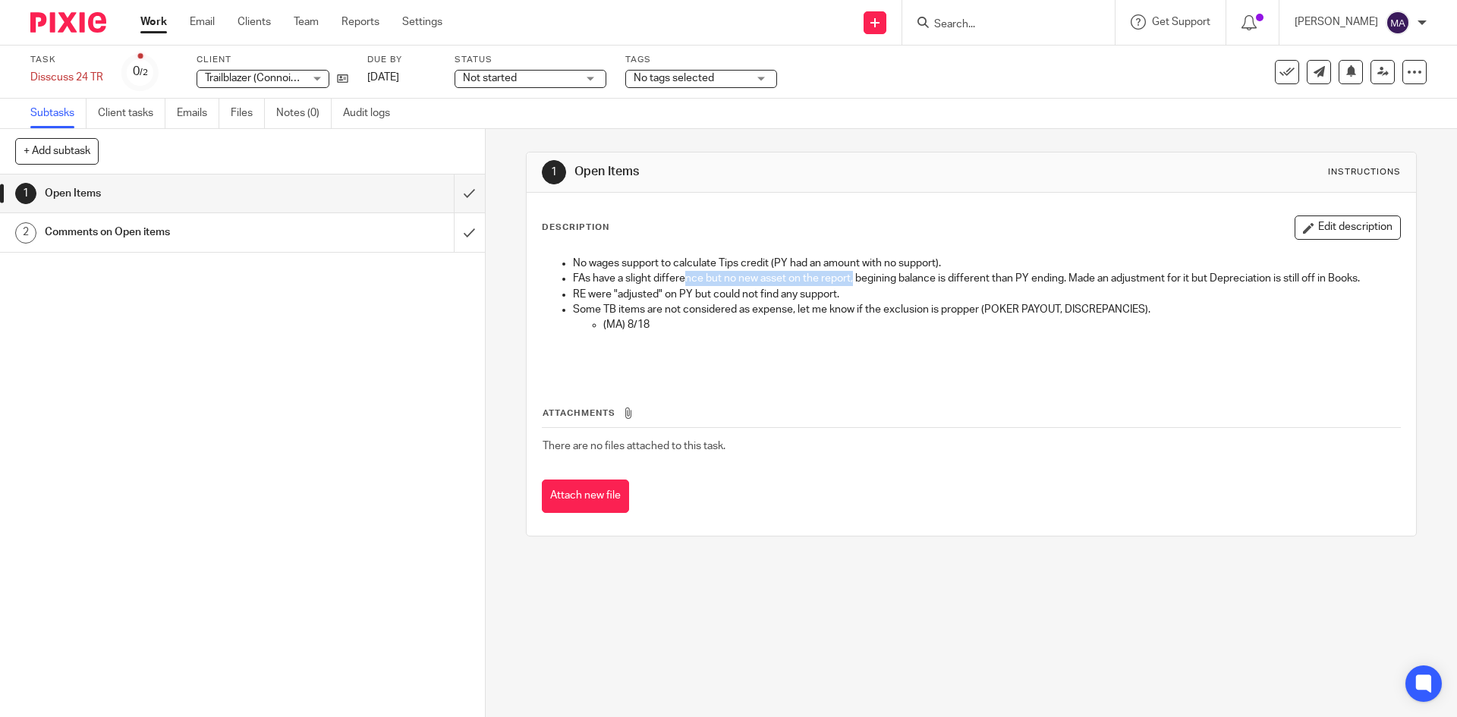
drag, startPoint x: 678, startPoint y: 278, endPoint x: 849, endPoint y: 277, distance: 170.7
click at [849, 277] on p "FAs have a slight difference but no new asset on the report, begining balance i…" at bounding box center [986, 278] width 826 height 15
click at [833, 298] on p "RE were "adjusted" on PY but could not find any support." at bounding box center [986, 294] width 826 height 15
click at [897, 300] on p "RE were "adjusted" on PY but could not find any support." at bounding box center [986, 294] width 826 height 15
click at [850, 318] on p "(MA) 8/18" at bounding box center [1001, 324] width 796 height 15
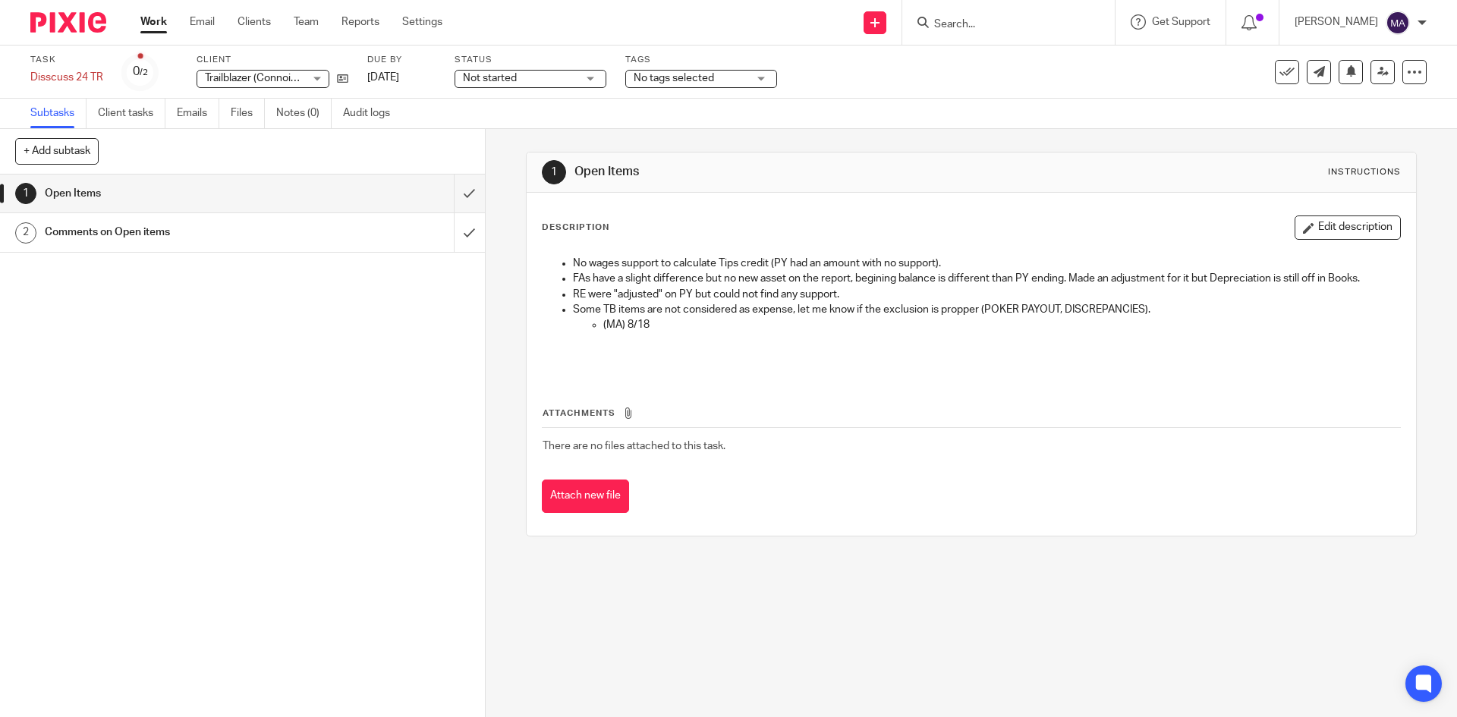
click at [655, 325] on p "(MA) 8/18" at bounding box center [1001, 324] width 796 height 15
click at [1370, 69] on link at bounding box center [1382, 72] width 24 height 24
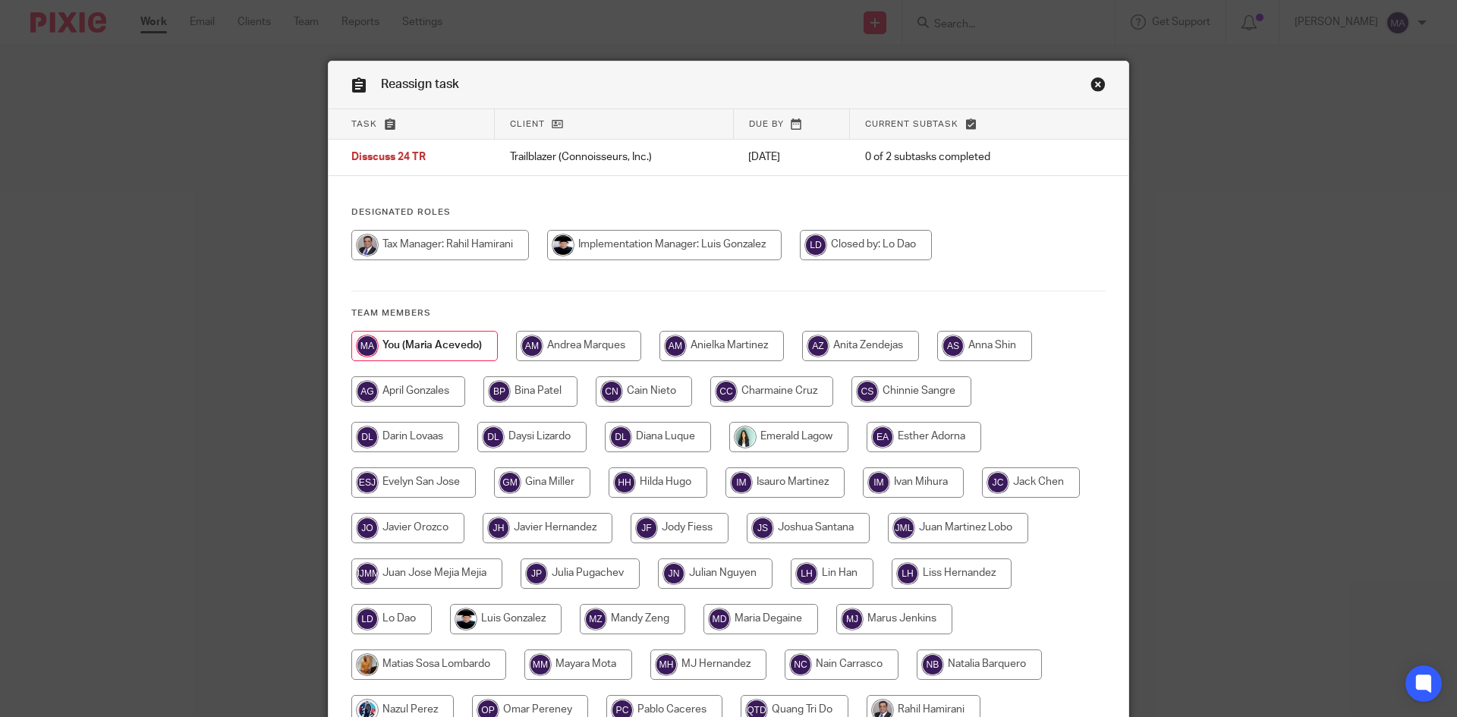
click at [923, 710] on input "radio" at bounding box center [923, 710] width 114 height 30
radio input "true"
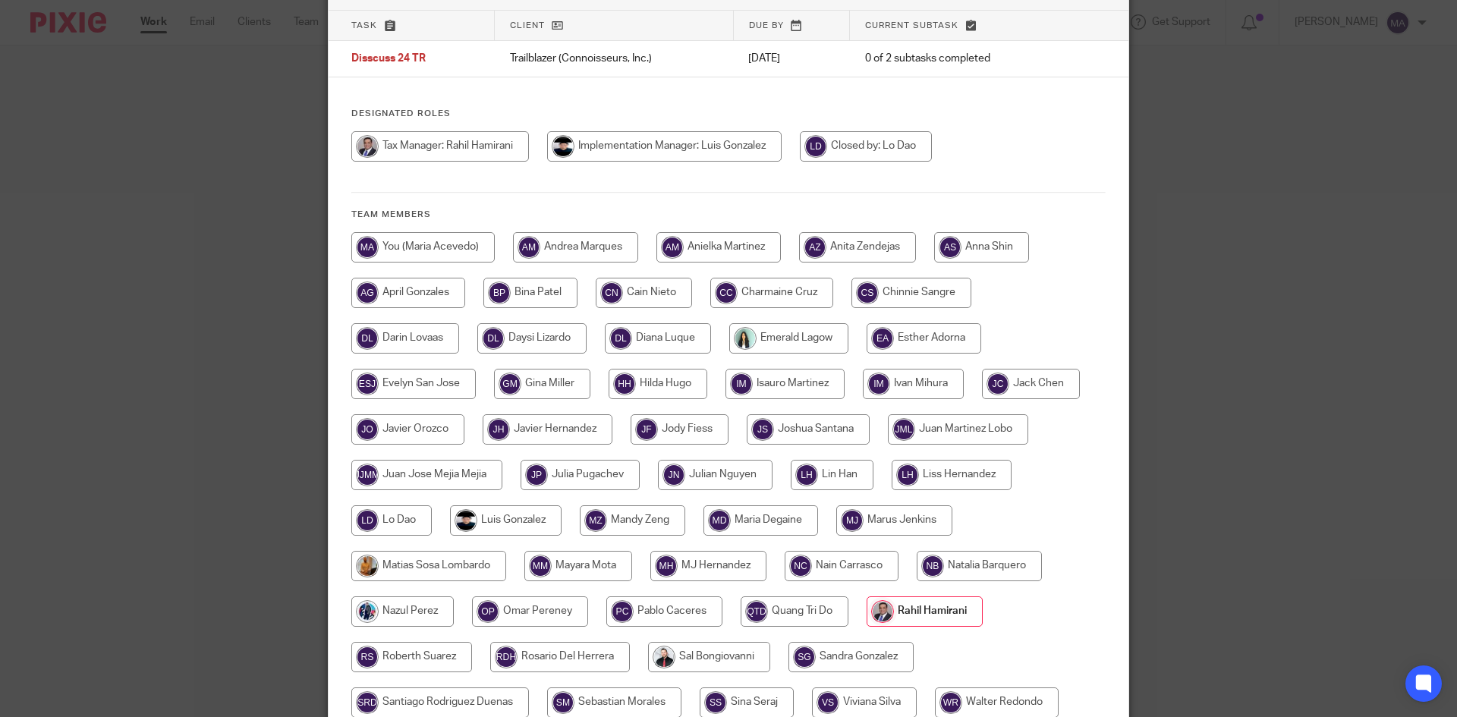
scroll to position [240, 0]
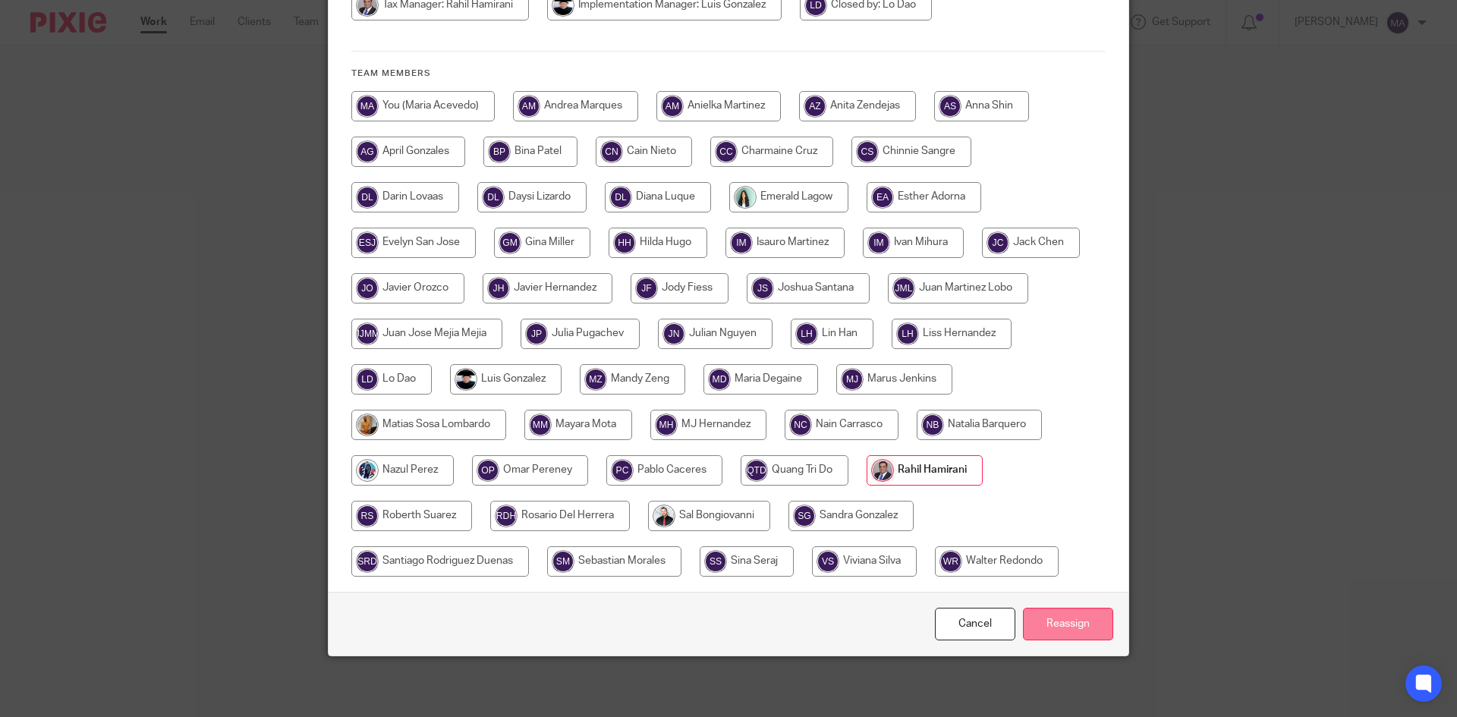
click at [1073, 618] on input "Reassign" at bounding box center [1068, 624] width 90 height 33
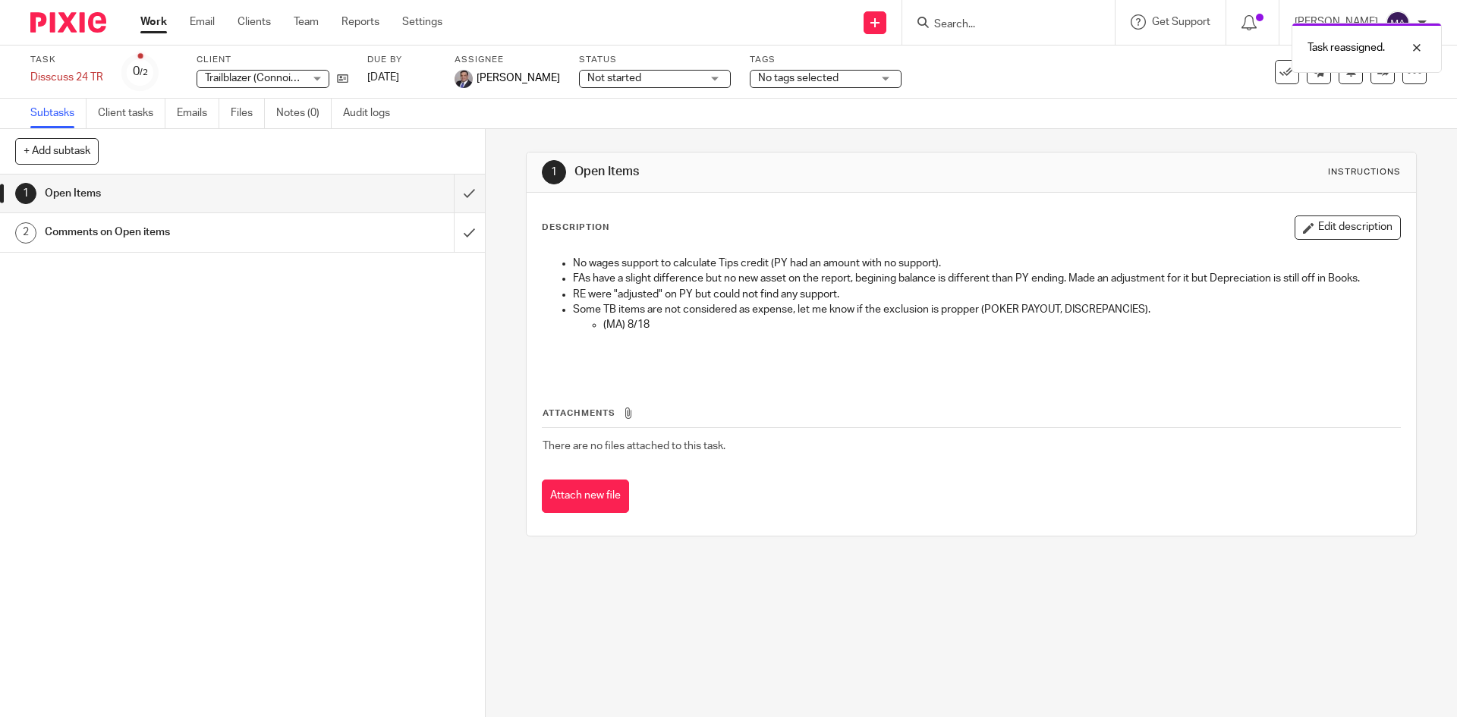
click at [155, 20] on link "Work" at bounding box center [153, 21] width 27 height 15
